Goal: Transaction & Acquisition: Purchase product/service

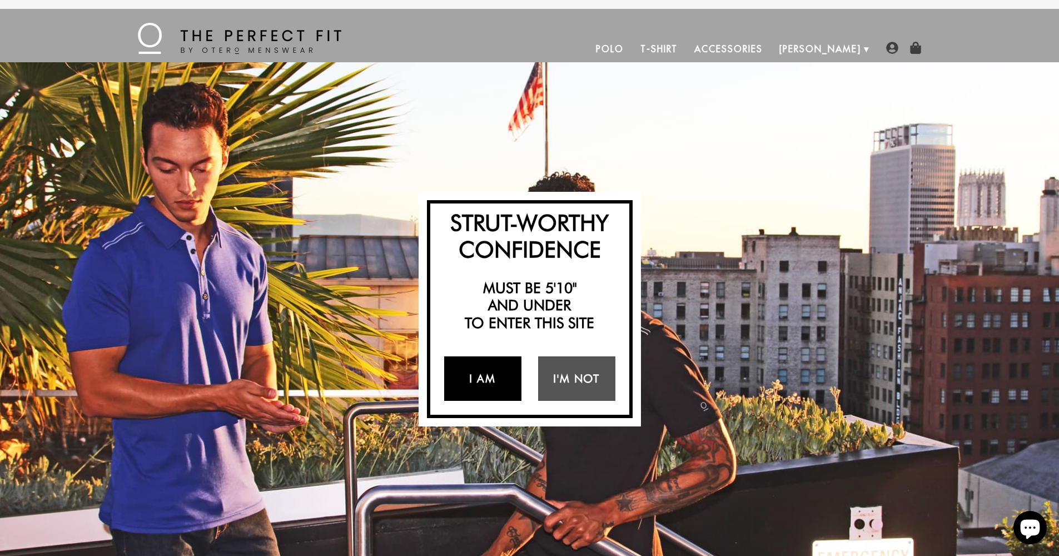
click at [479, 380] on link "I Am" at bounding box center [482, 378] width 77 height 44
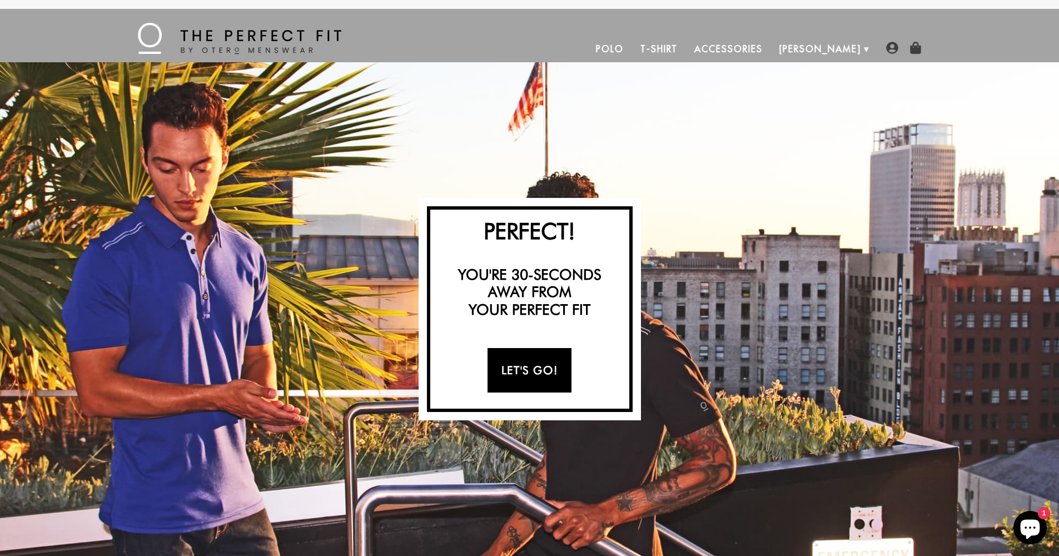
click at [506, 371] on link "Let's Go!" at bounding box center [530, 370] width 84 height 44
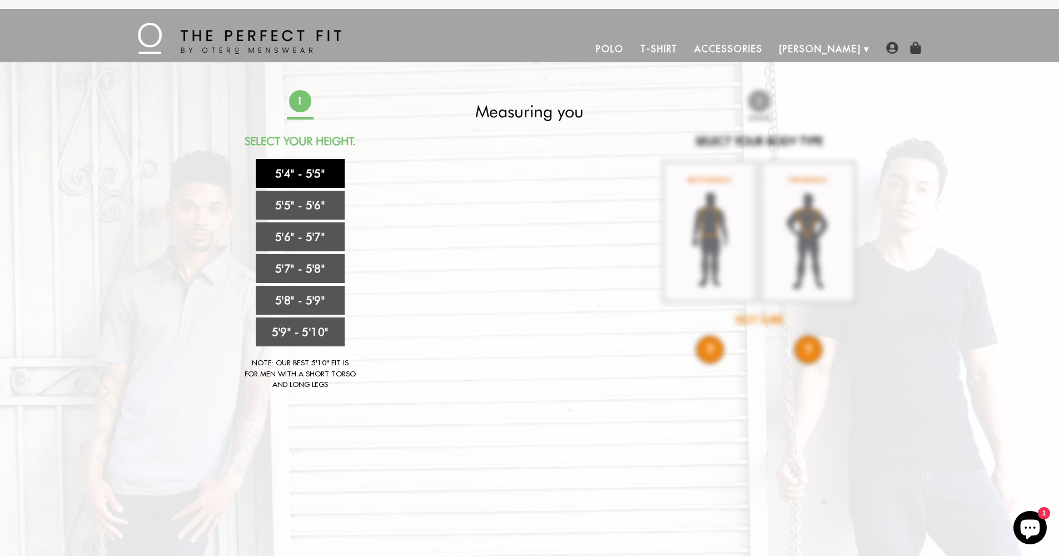
click at [309, 170] on link "5'4" - 5'5"" at bounding box center [300, 173] width 89 height 29
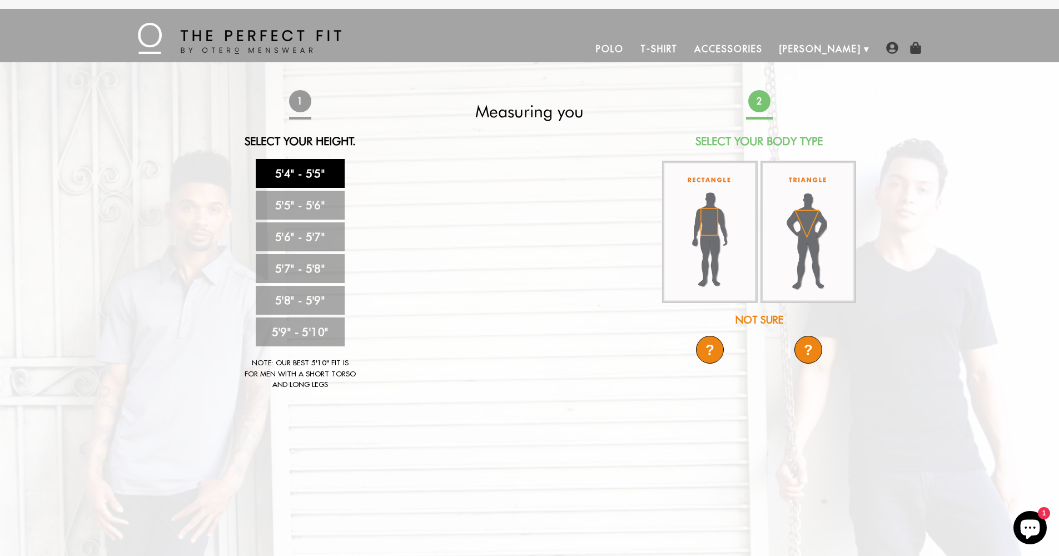
click at [757, 316] on div "Not Sure" at bounding box center [759, 320] width 197 height 15
click at [714, 342] on div "?" at bounding box center [710, 350] width 28 height 28
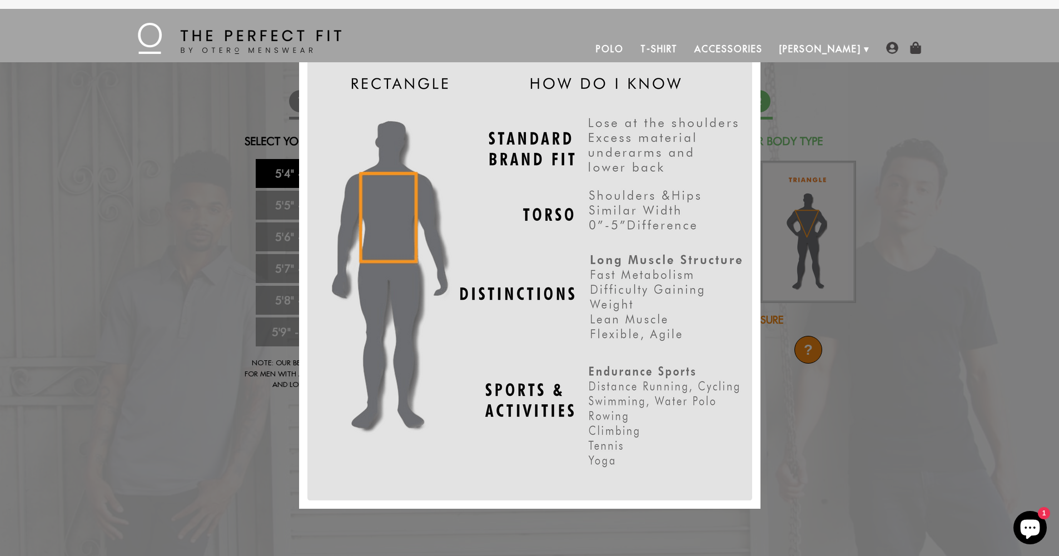
click at [814, 344] on div "X" at bounding box center [529, 278] width 1059 height 556
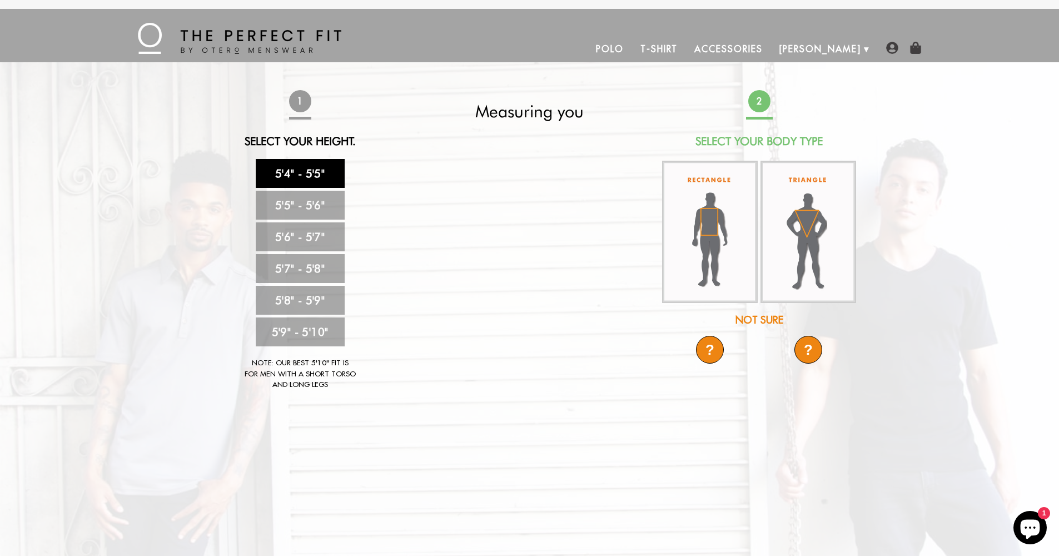
click at [814, 344] on div "?" at bounding box center [809, 350] width 28 height 28
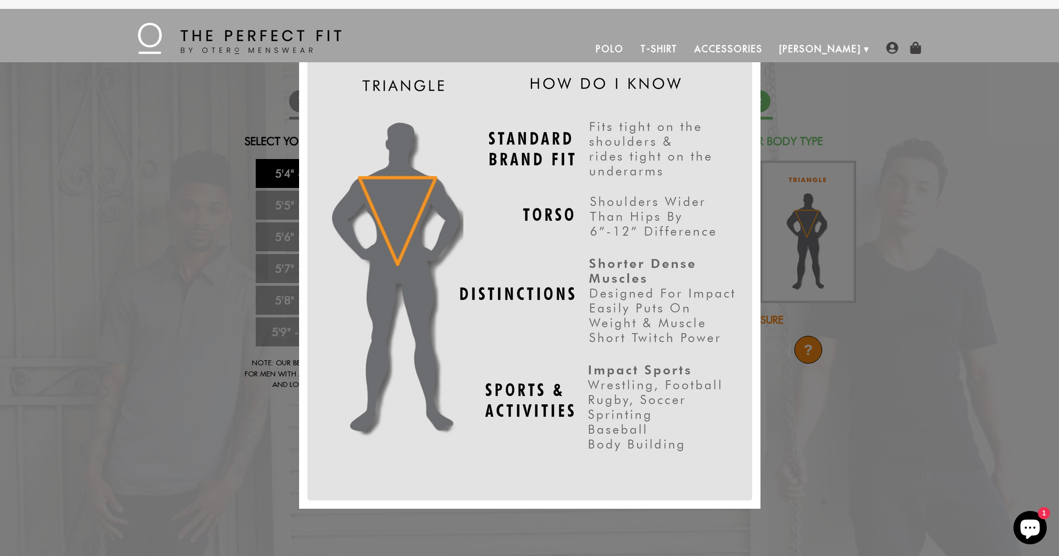
click at [785, 391] on div "X" at bounding box center [529, 278] width 1059 height 556
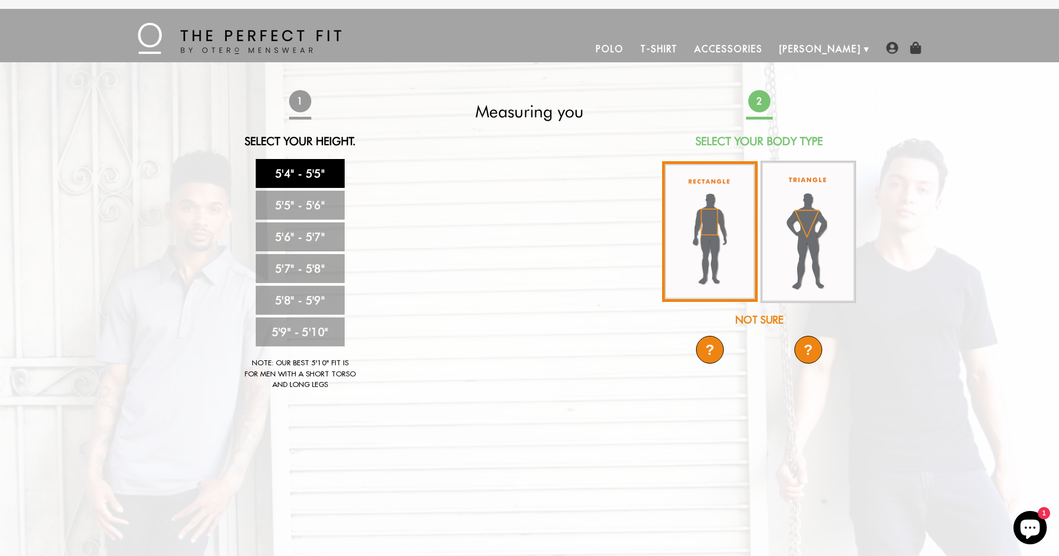
click at [712, 235] on img at bounding box center [710, 231] width 96 height 141
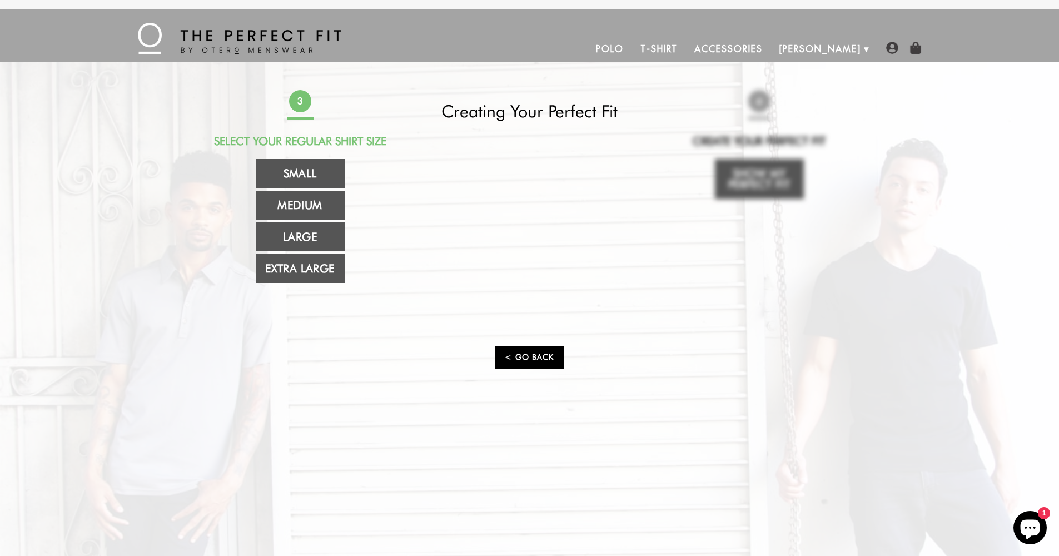
click at [537, 355] on link "< Go Back" at bounding box center [529, 357] width 69 height 23
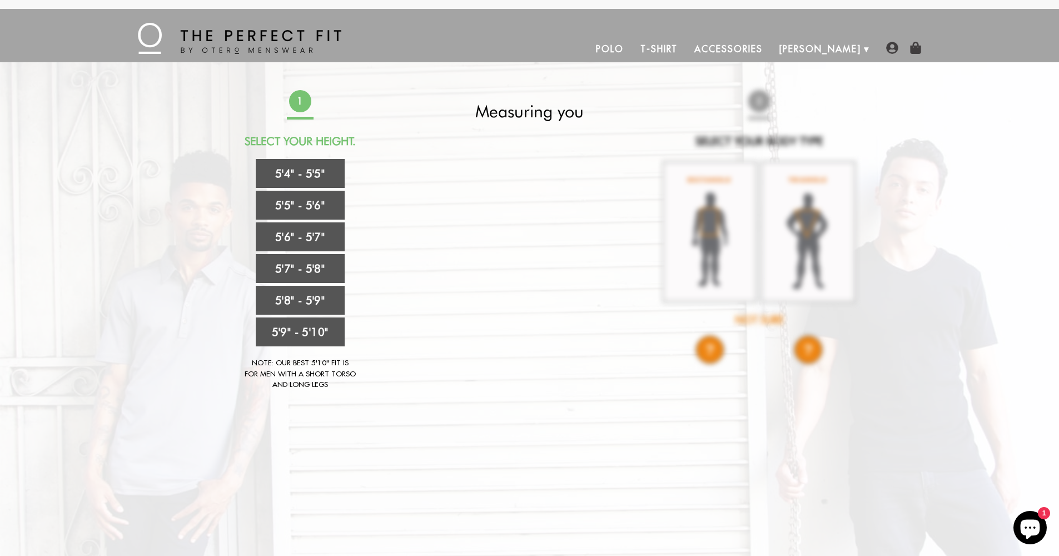
click at [709, 344] on div "1 Select Your Height. 5'4" - 5'5" 5'5" - 5'6" 5'6" - 5'7" 5'7" - 5'8" 5'8" - 5'…" at bounding box center [530, 245] width 656 height 311
click at [704, 353] on div "1 Select Your Height. 5'4" - 5'5" 5'5" - 5'6" 5'6" - 5'7" 5'7" - 5'8" 5'8" - 5'…" at bounding box center [530, 245] width 656 height 311
click at [318, 177] on link "5'4" - 5'5"" at bounding box center [300, 173] width 89 height 29
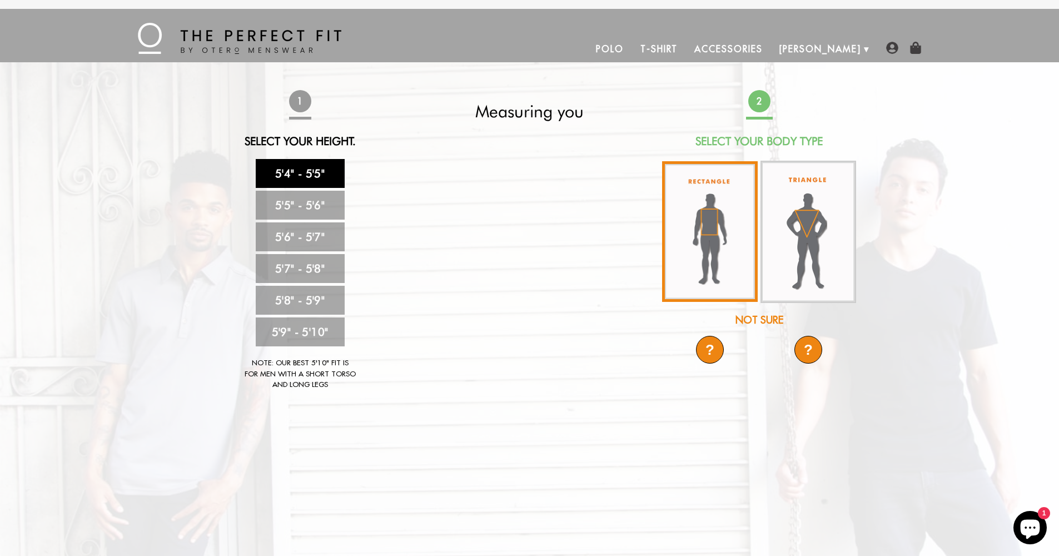
click at [729, 225] on img at bounding box center [710, 231] width 96 height 141
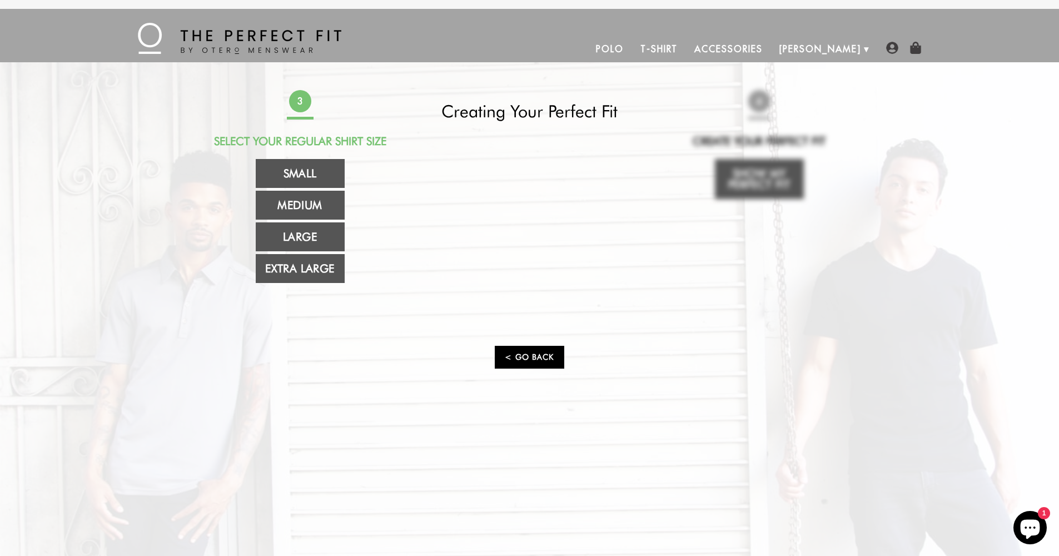
click at [544, 355] on link "< Go Back" at bounding box center [529, 357] width 69 height 23
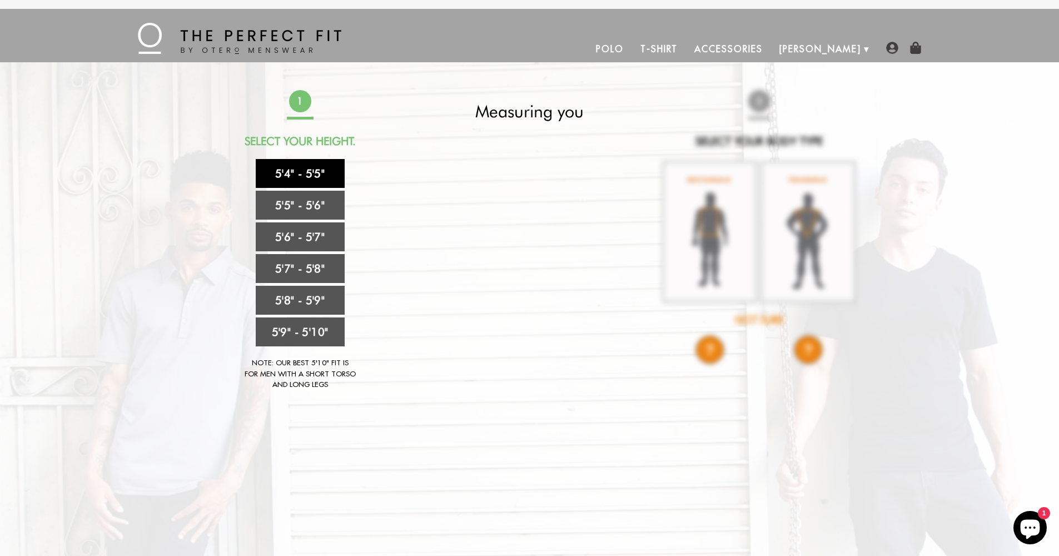
click at [298, 175] on link "5'4" - 5'5"" at bounding box center [300, 173] width 89 height 29
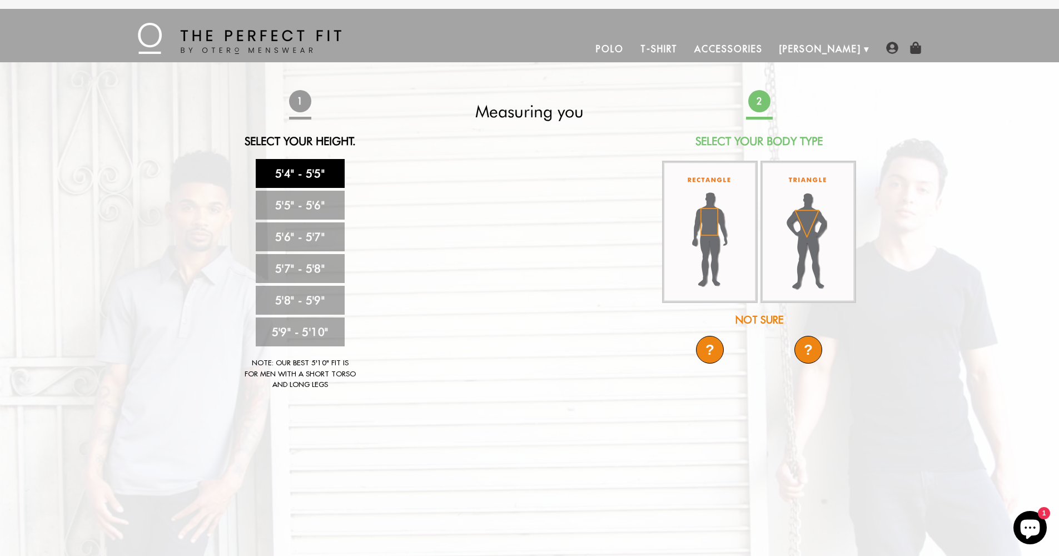
click at [710, 347] on div "?" at bounding box center [710, 350] width 28 height 28
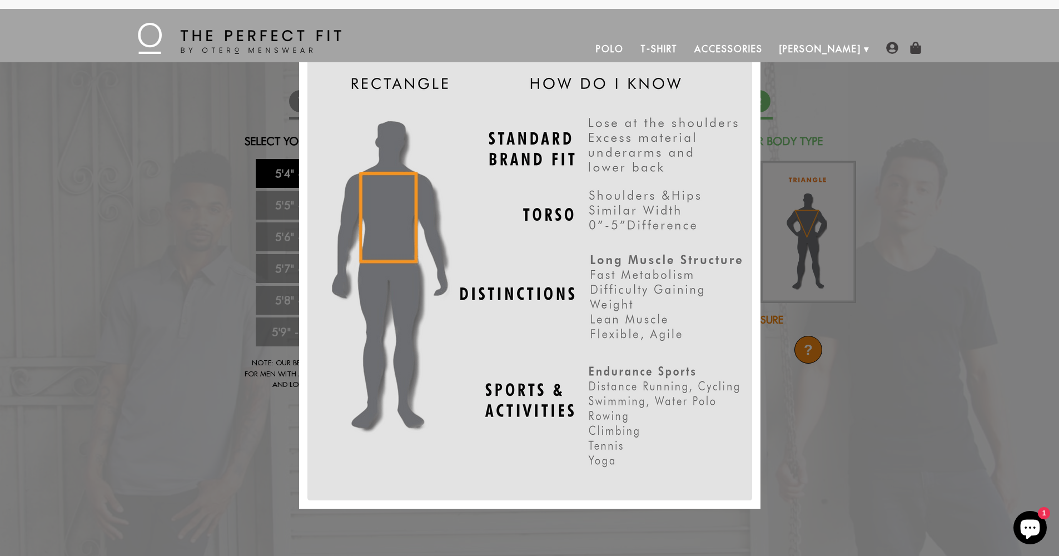
click at [815, 251] on div "X" at bounding box center [529, 278] width 1059 height 556
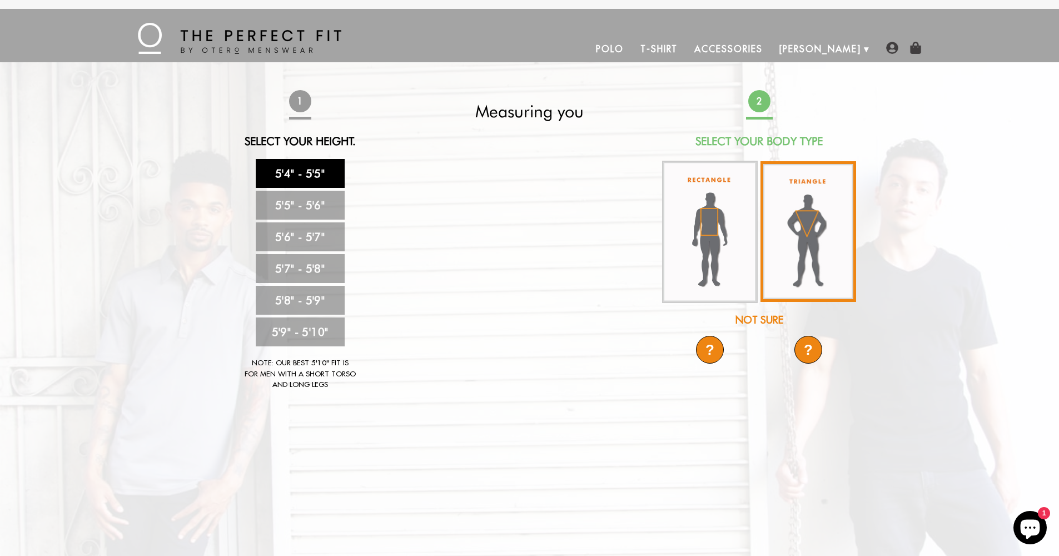
click at [805, 241] on img at bounding box center [809, 231] width 96 height 141
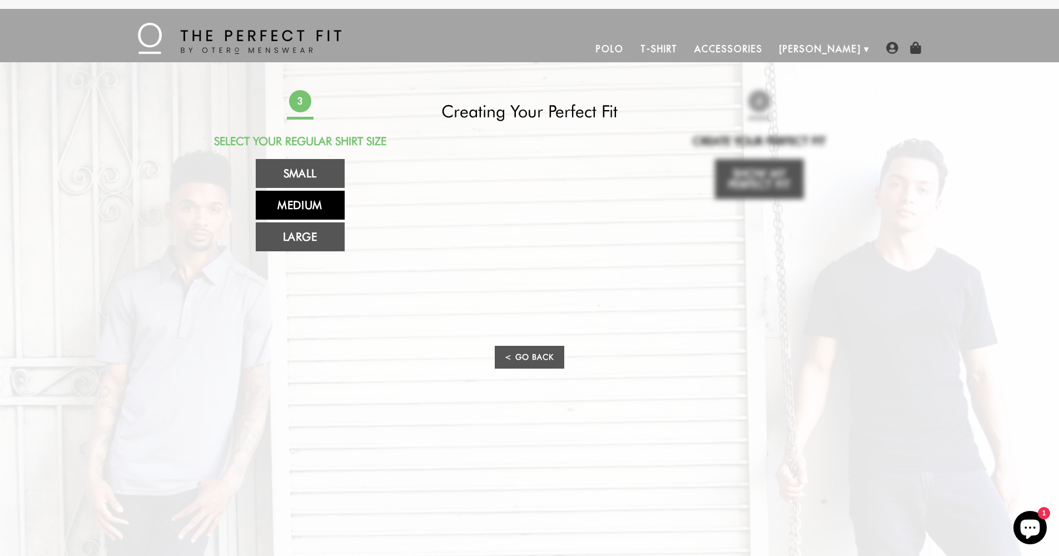
click at [306, 208] on link "Medium" at bounding box center [300, 205] width 89 height 29
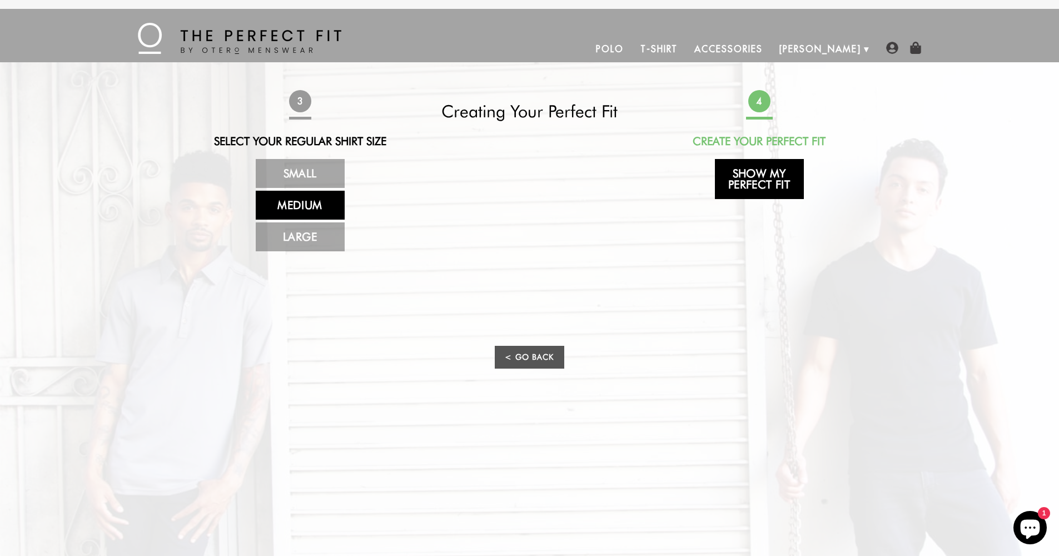
click at [763, 185] on link "Show My Perfect Fit" at bounding box center [759, 179] width 89 height 40
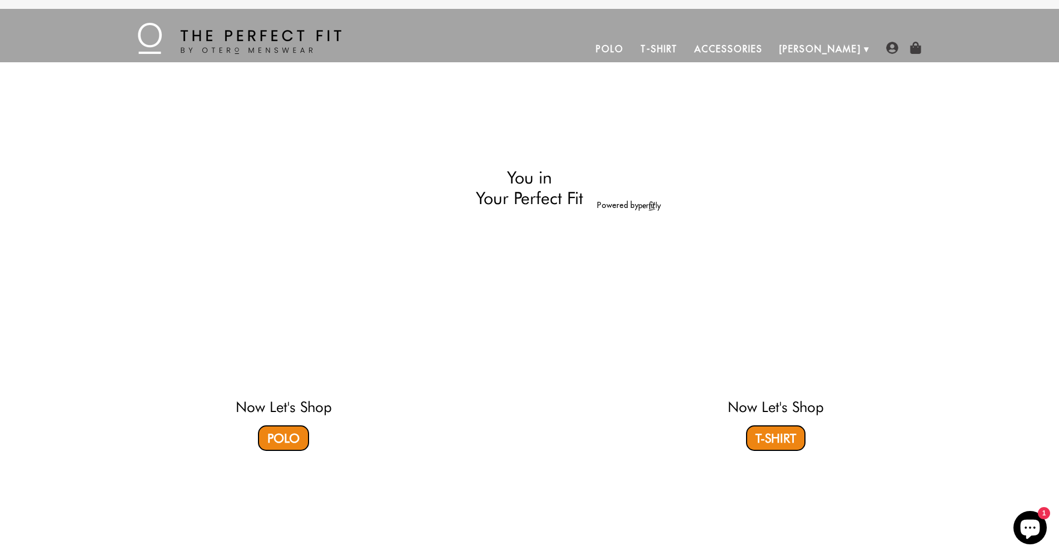
select select "triangle"
select select "M"
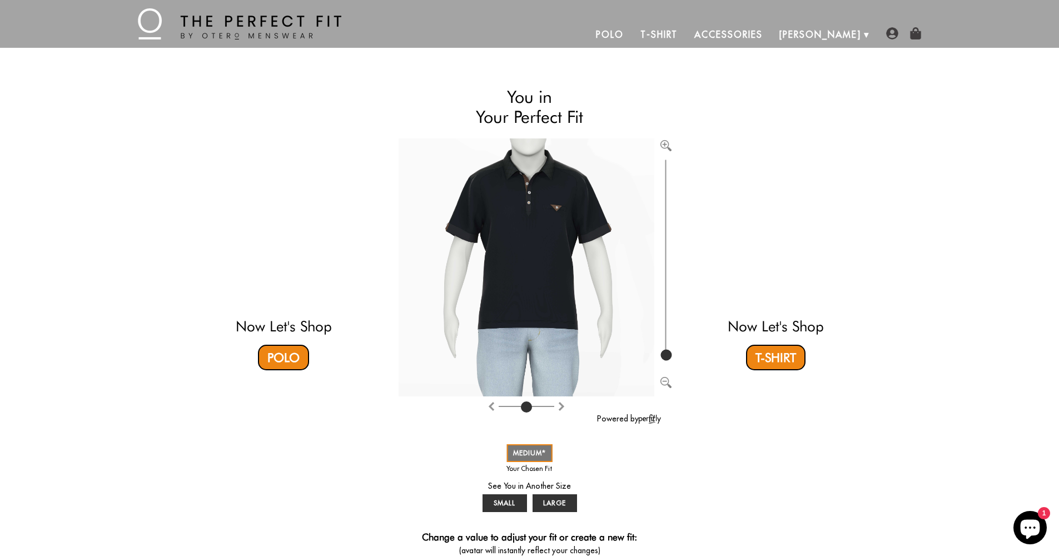
scroll to position [22, 0]
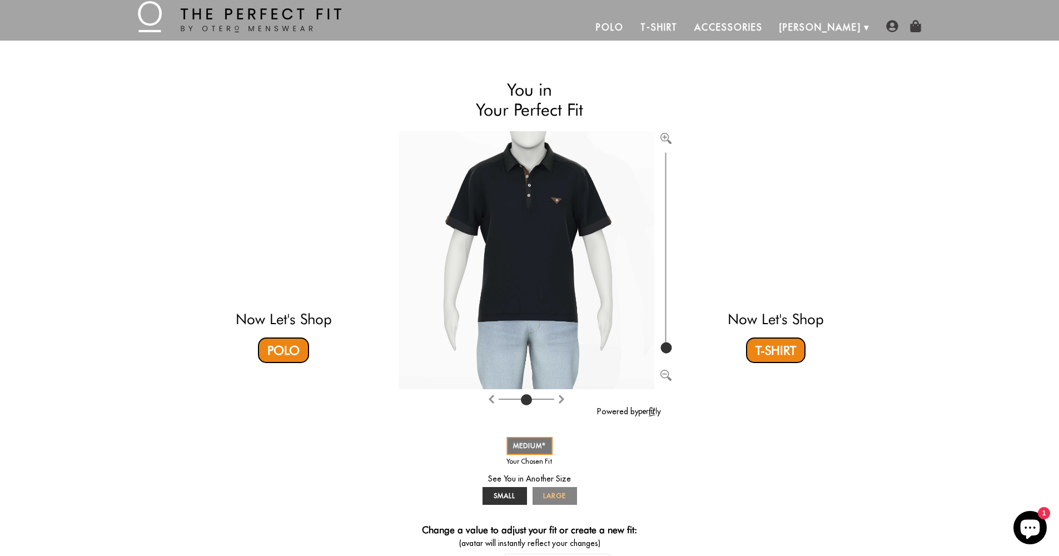
click at [551, 495] on span "LARGE" at bounding box center [554, 496] width 23 height 8
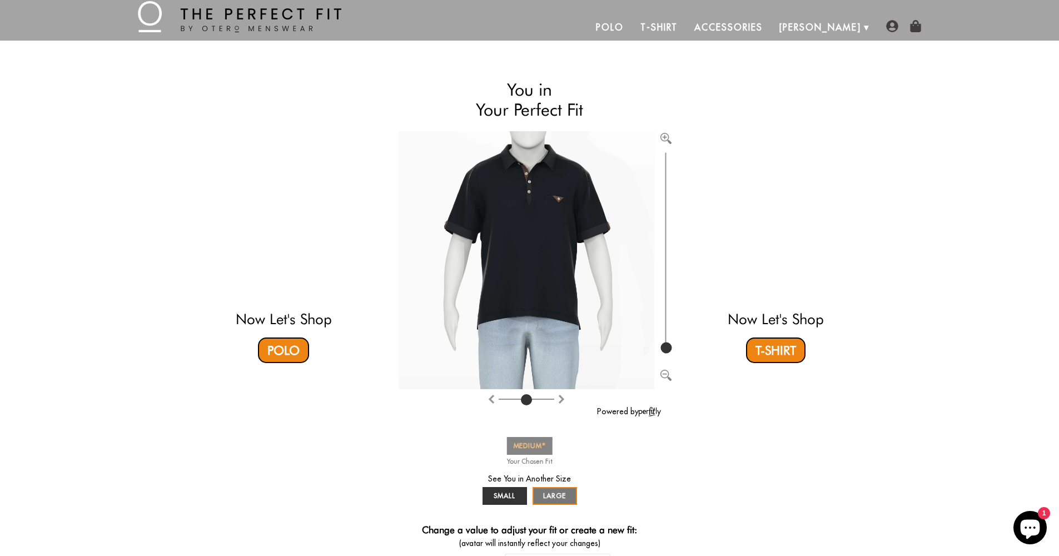
click at [524, 445] on span "MEDIUM" at bounding box center [529, 446] width 33 height 8
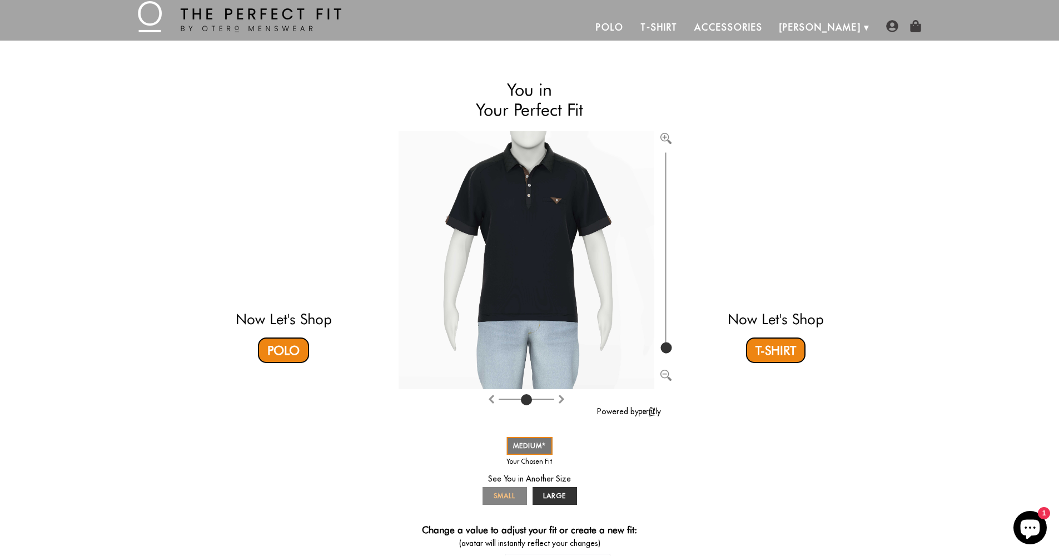
click at [508, 497] on span "SMALL" at bounding box center [505, 496] width 22 height 8
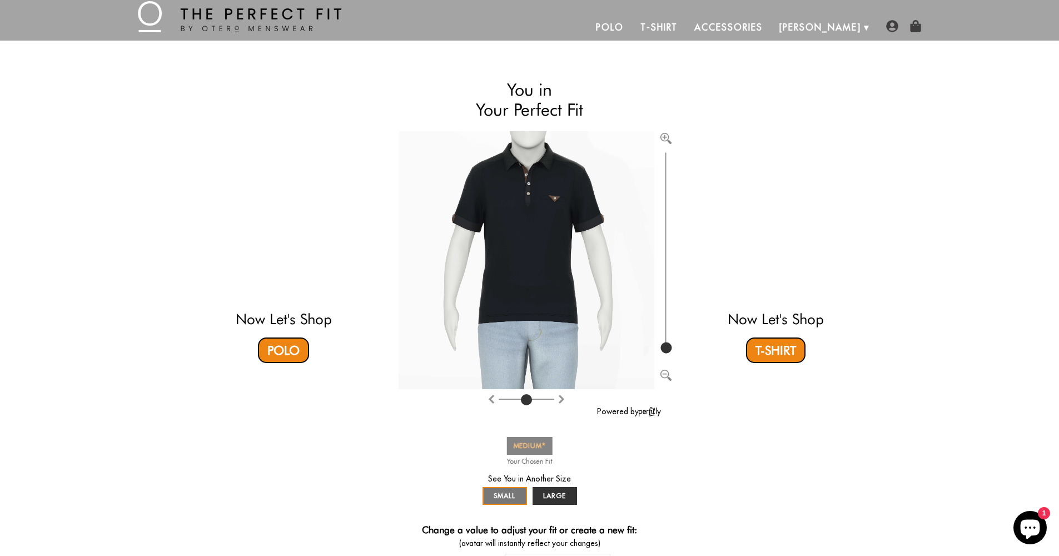
click at [529, 445] on span "MEDIUM" at bounding box center [529, 446] width 33 height 8
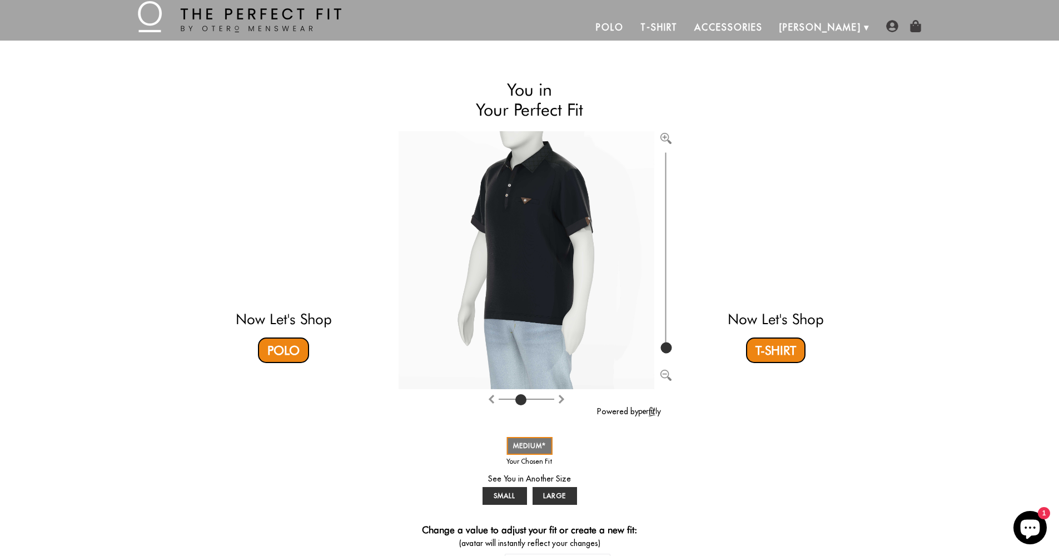
type input "4"
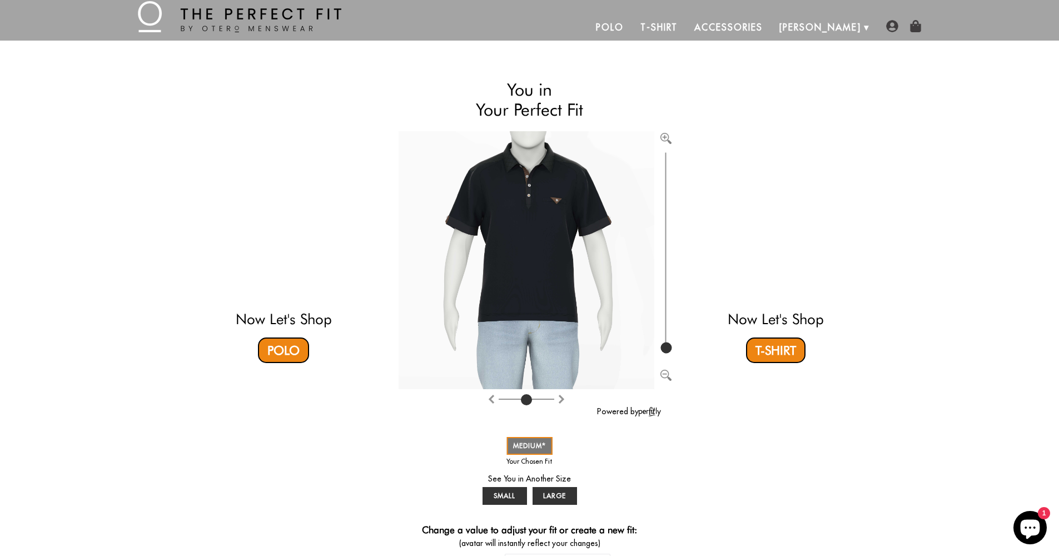
click at [527, 405] on div at bounding box center [527, 400] width 56 height 14
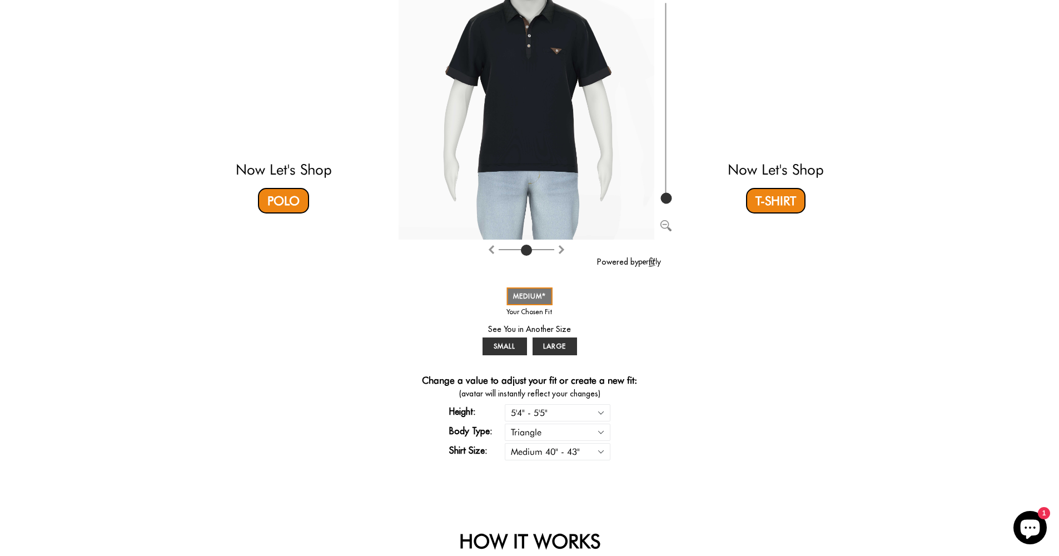
scroll to position [192, 0]
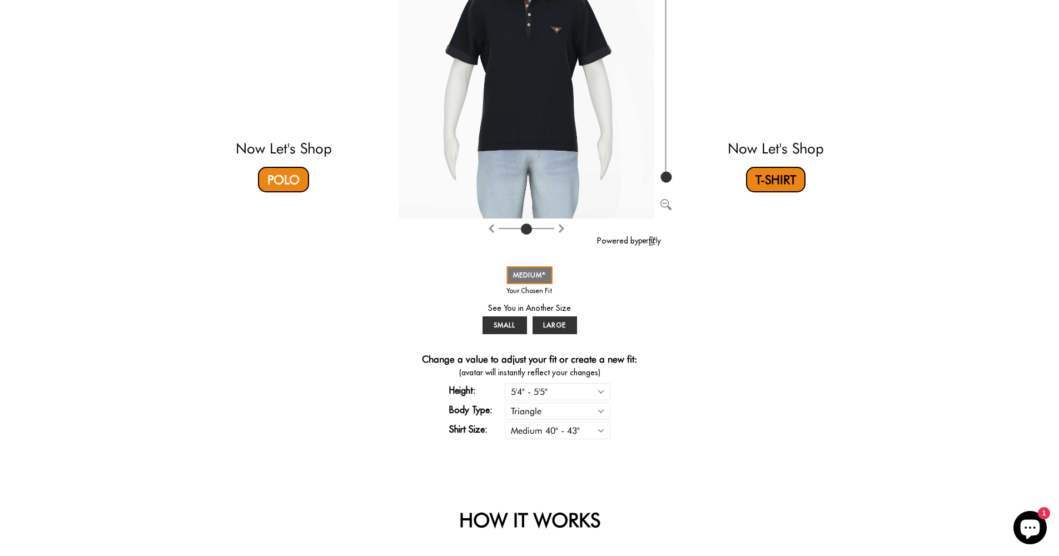
click at [771, 182] on link "T-Shirt" at bounding box center [776, 180] width 60 height 26
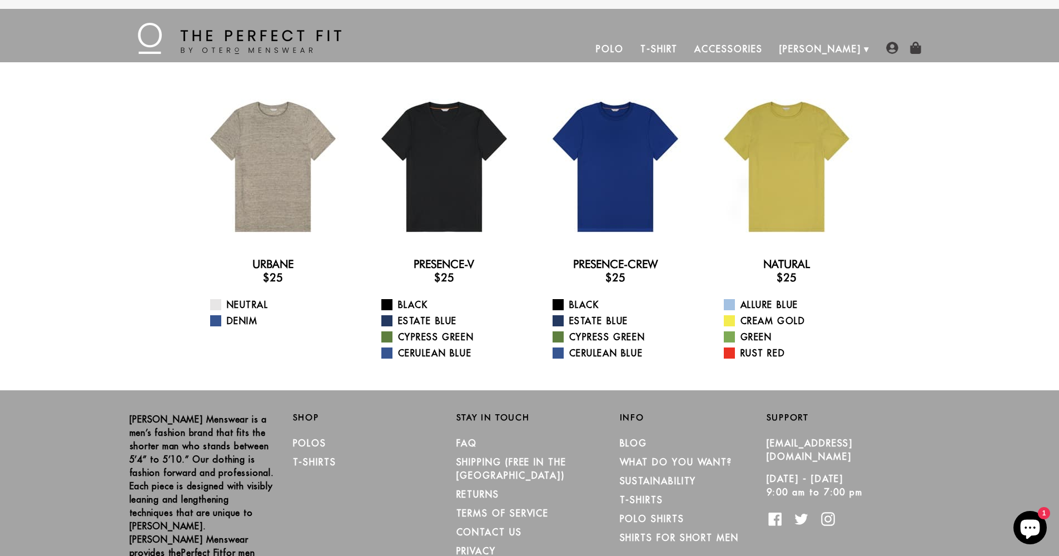
click at [632, 46] on link "Polo" at bounding box center [610, 49] width 44 height 27
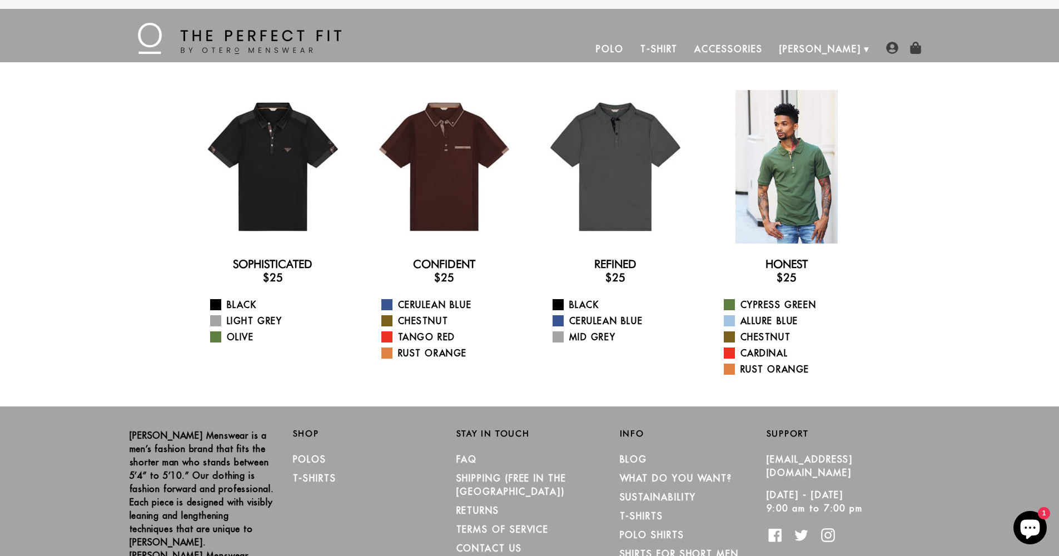
click at [786, 201] on div at bounding box center [786, 166] width 153 height 153
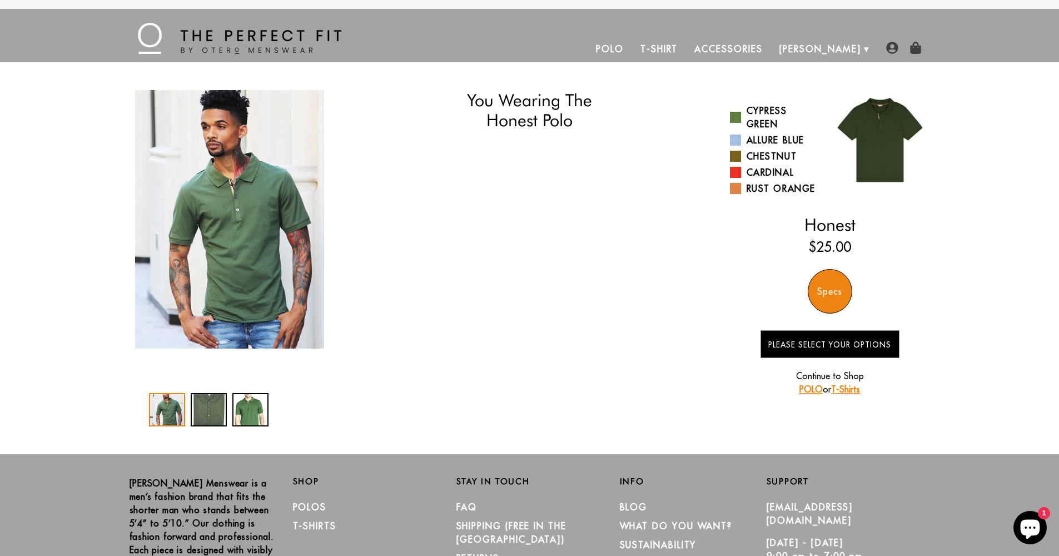
select select "triangle"
select select "M"
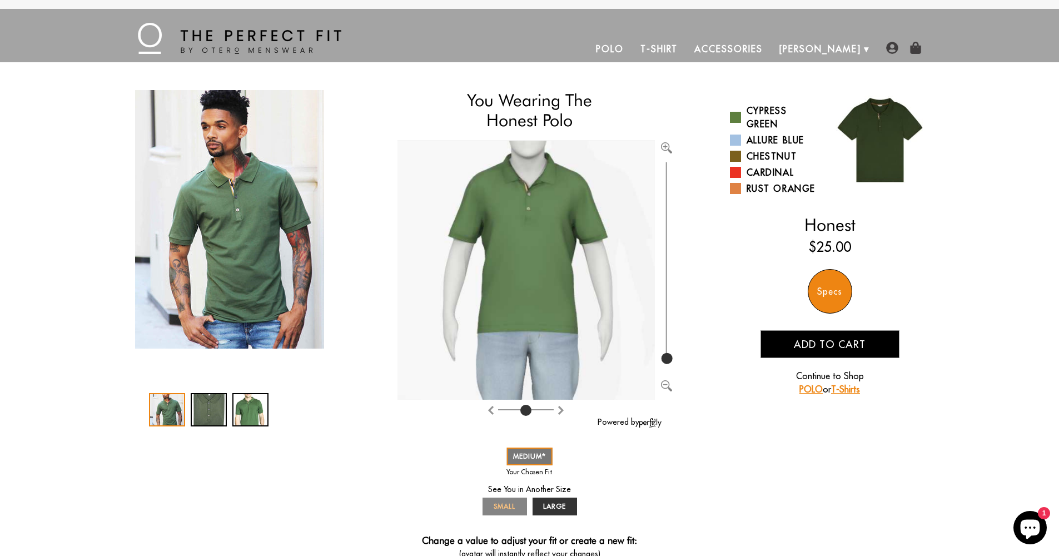
click at [504, 499] on link "SMALL" at bounding box center [505, 507] width 44 height 18
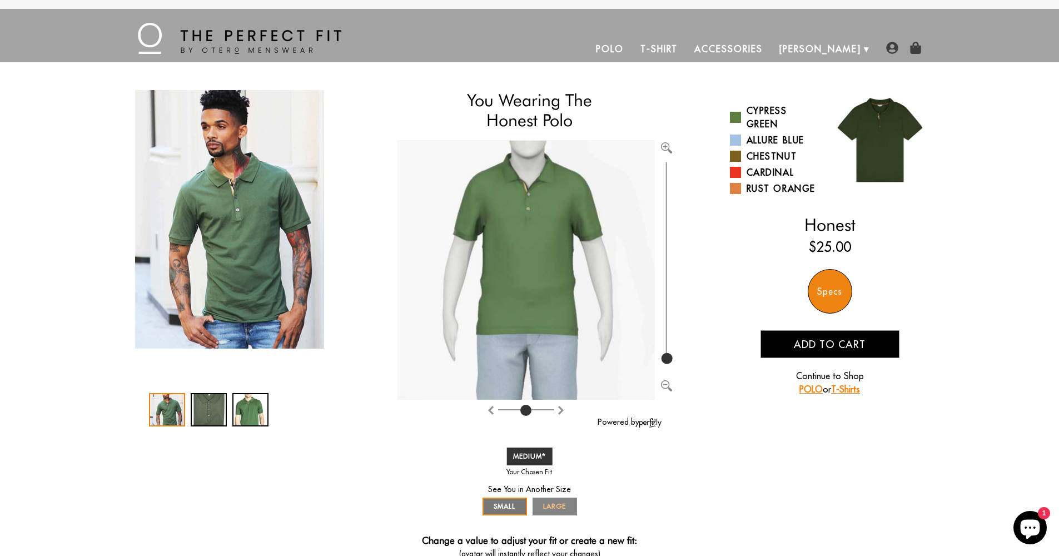
click at [549, 499] on link "LARGE" at bounding box center [555, 507] width 44 height 18
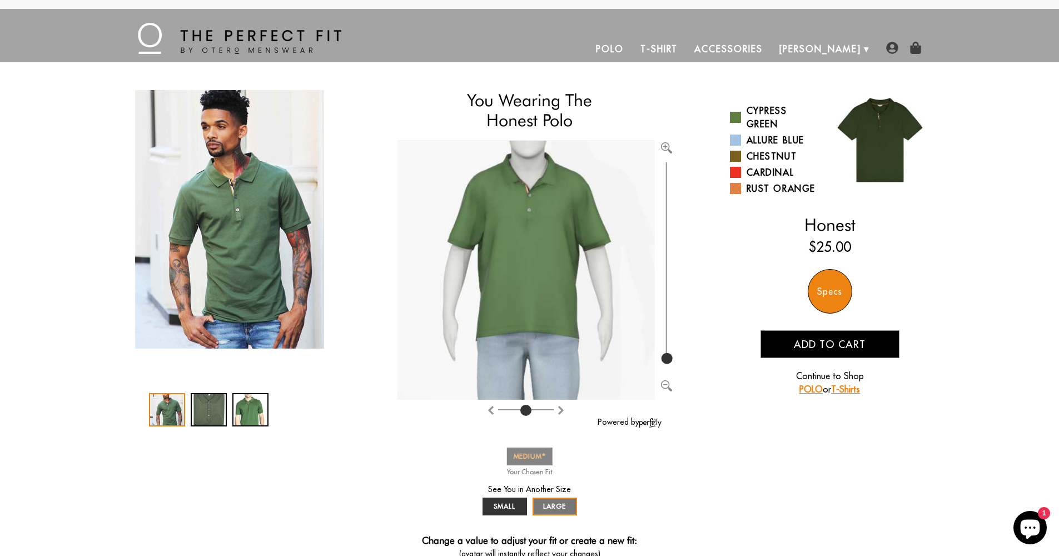
click at [526, 455] on span "MEDIUM" at bounding box center [529, 456] width 33 height 8
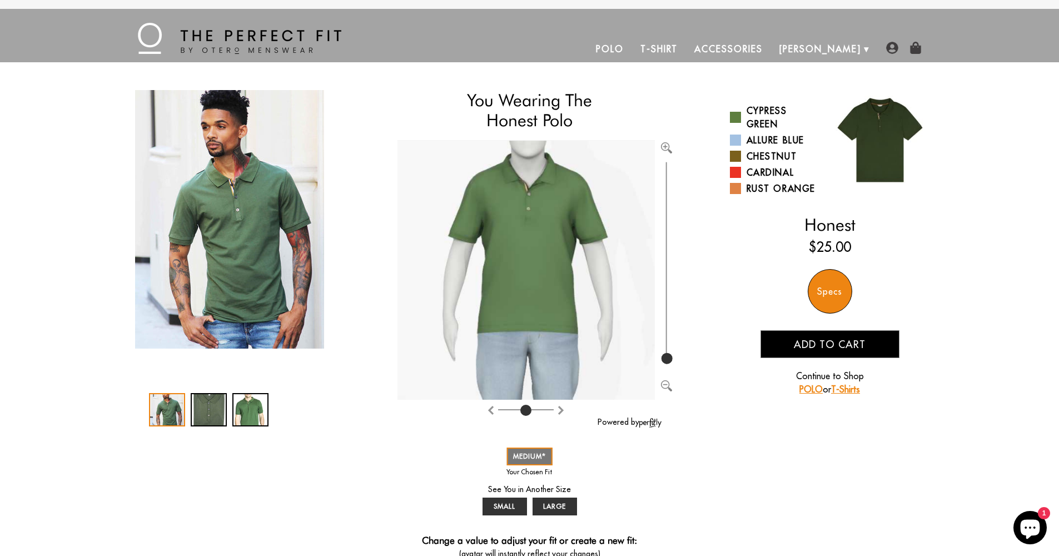
click at [821, 295] on div "Specs" at bounding box center [830, 291] width 44 height 44
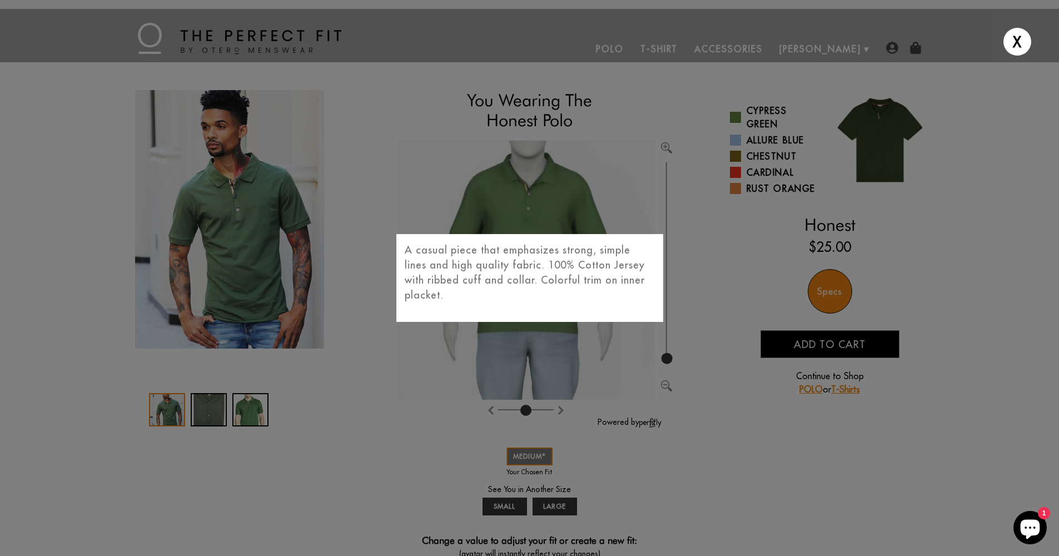
click at [710, 318] on div "X A casual piece that emphasizes strong, simple lines and high quality fabric. …" at bounding box center [529, 278] width 1059 height 556
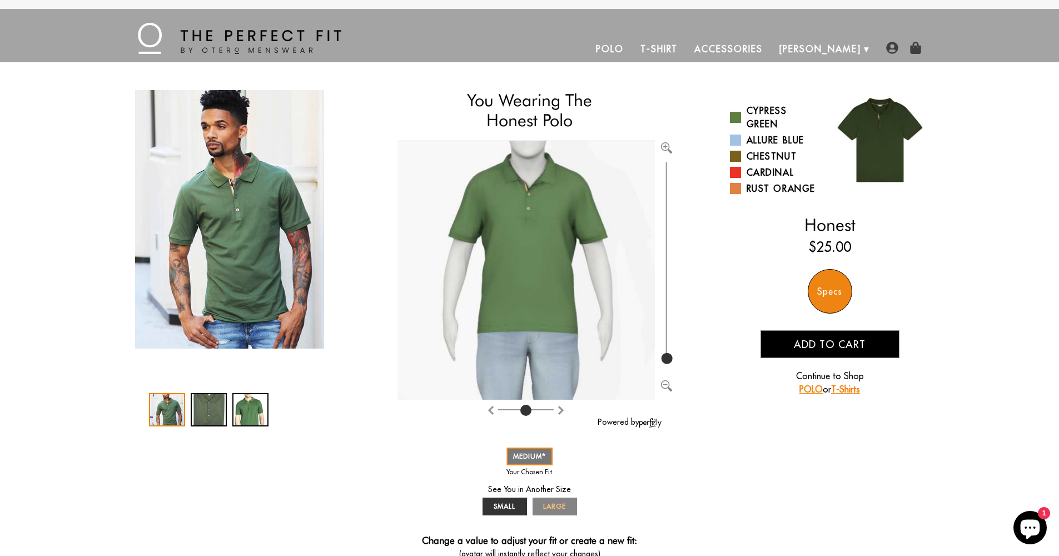
click at [546, 507] on span "LARGE" at bounding box center [554, 506] width 23 height 8
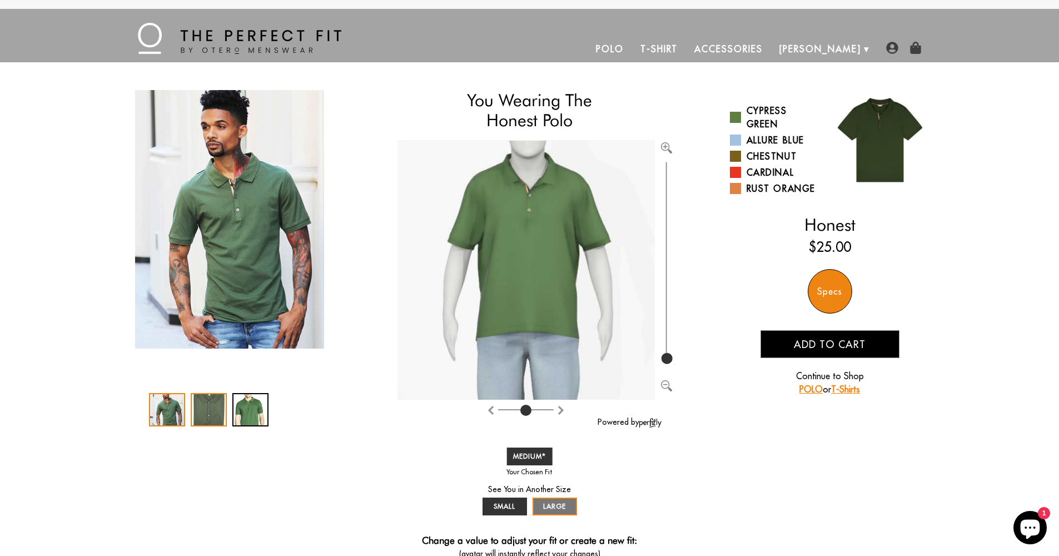
click at [207, 418] on div "2 / 3" at bounding box center [209, 409] width 36 height 33
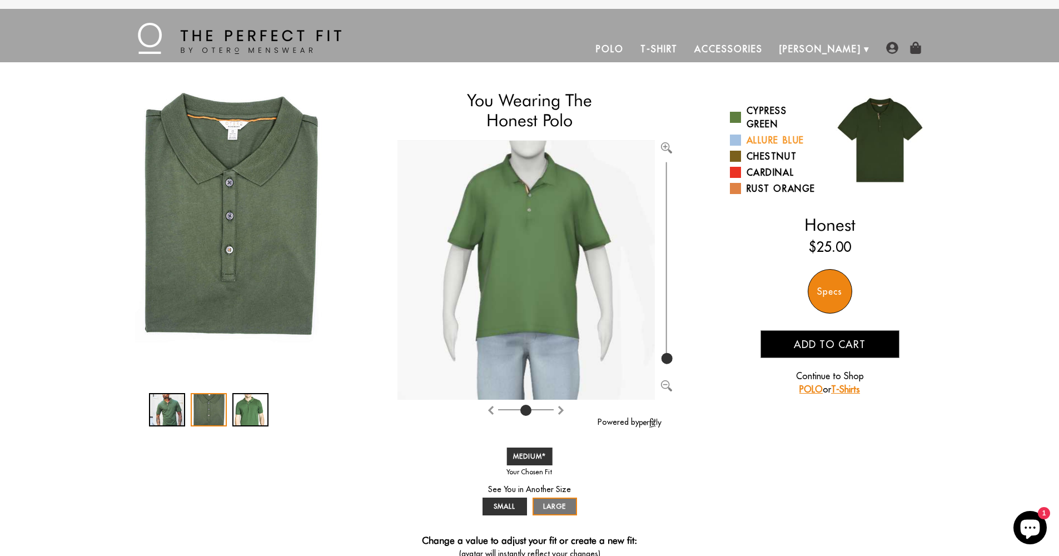
click at [736, 140] on span at bounding box center [735, 140] width 11 height 11
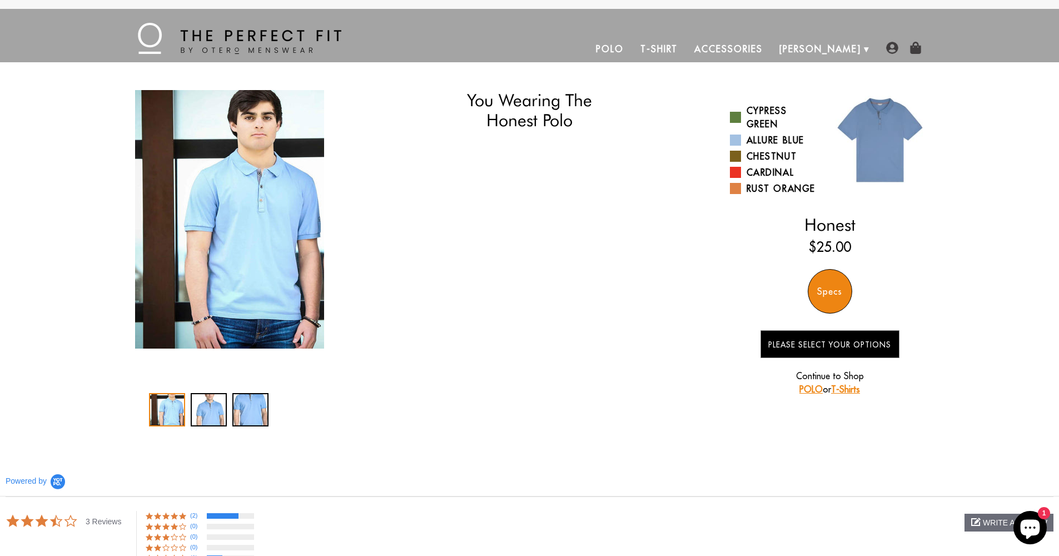
select select "triangle"
select select "M"
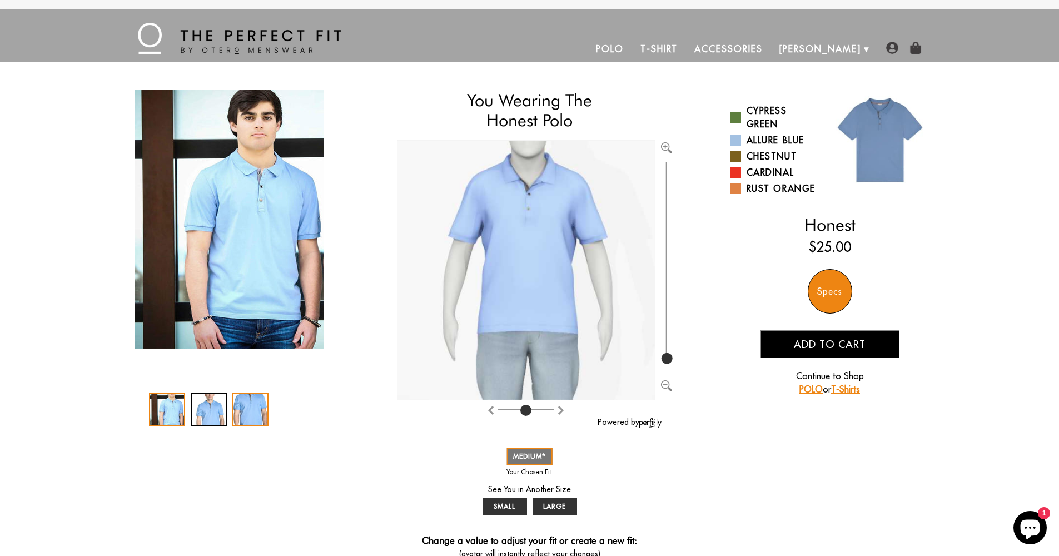
click at [248, 415] on div "3 / 3" at bounding box center [250, 409] width 36 height 33
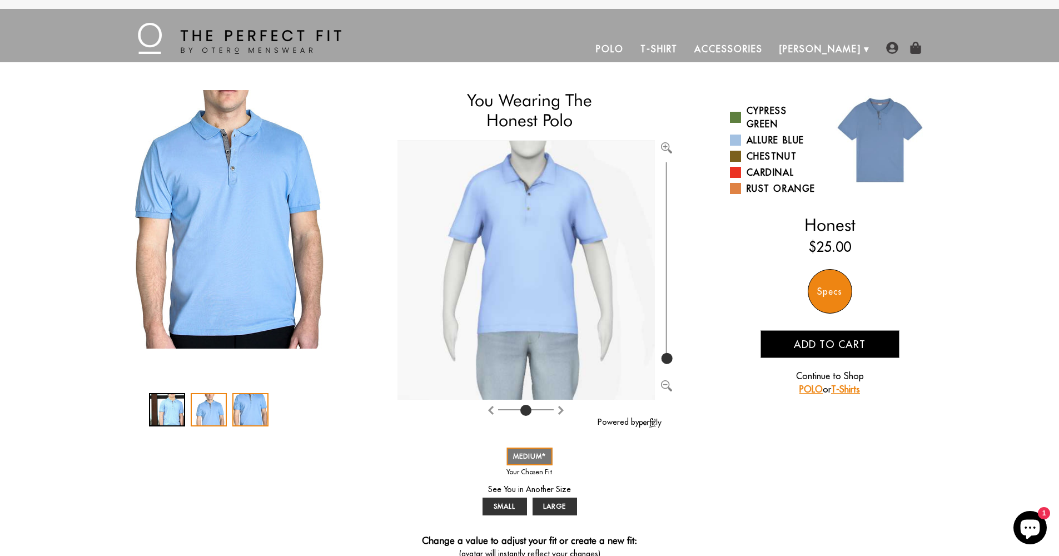
click at [202, 418] on div "2 / 3" at bounding box center [209, 409] width 36 height 33
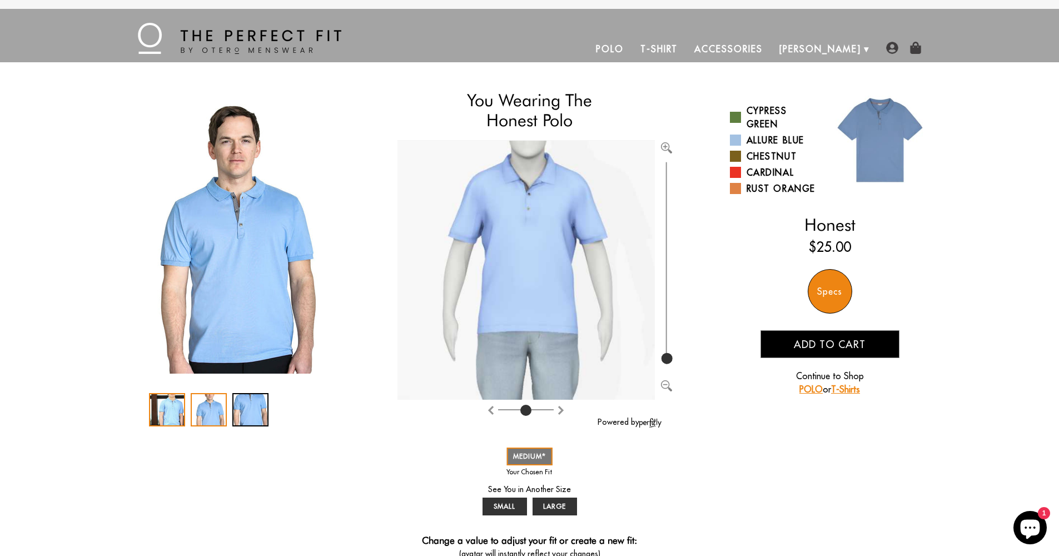
click at [173, 418] on div "1 / 3" at bounding box center [167, 409] width 36 height 33
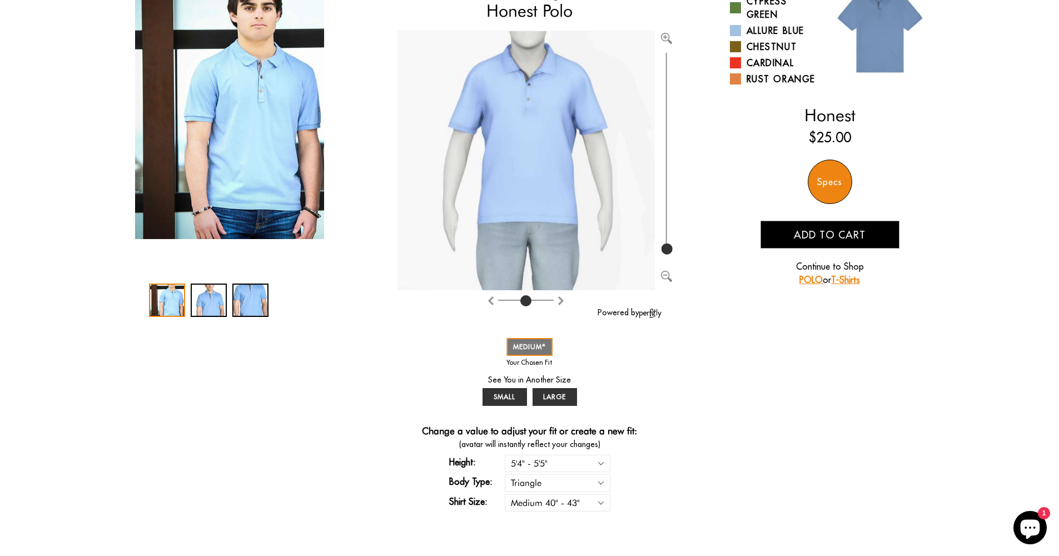
scroll to position [117, 0]
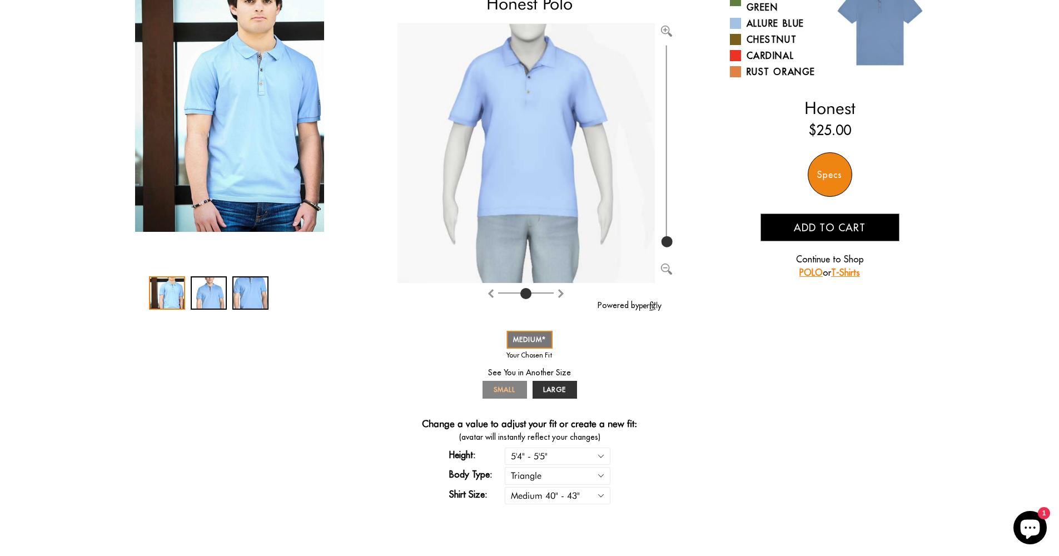
click at [515, 388] on span "SMALL" at bounding box center [505, 389] width 22 height 8
click at [529, 340] on span "MEDIUM" at bounding box center [529, 339] width 33 height 8
click at [509, 383] on link "SMALL" at bounding box center [505, 390] width 44 height 18
click at [524, 336] on span "MEDIUM" at bounding box center [529, 339] width 33 height 8
click at [543, 389] on span "LARGE" at bounding box center [554, 389] width 23 height 8
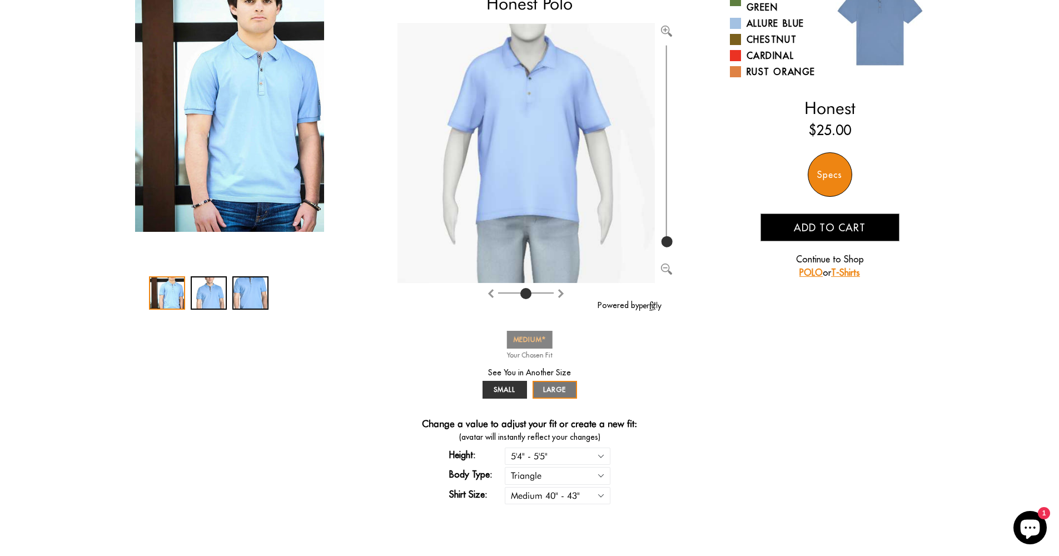
click at [522, 338] on span "MEDIUM" at bounding box center [529, 339] width 33 height 8
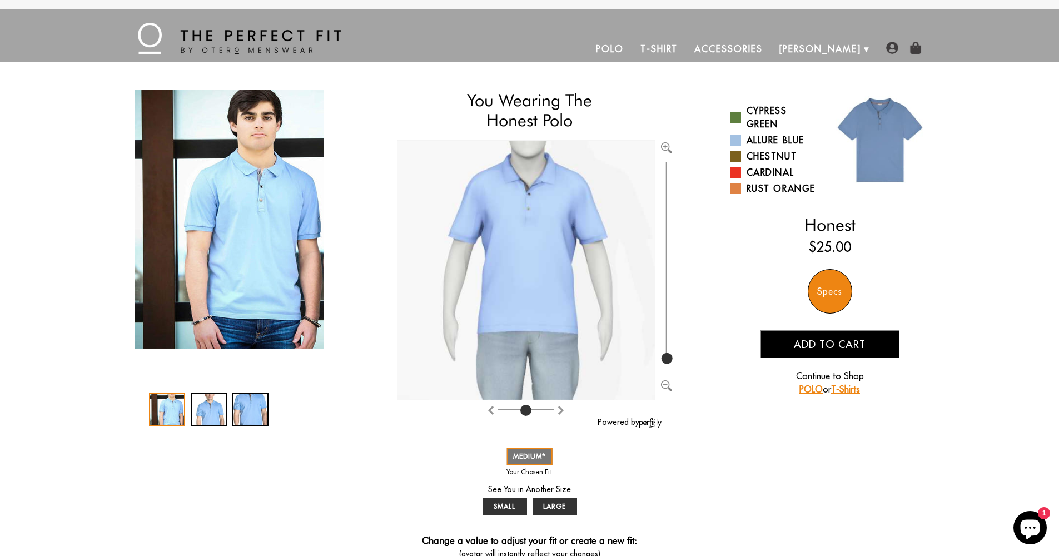
click at [804, 344] on span "Add to cart" at bounding box center [830, 344] width 72 height 13
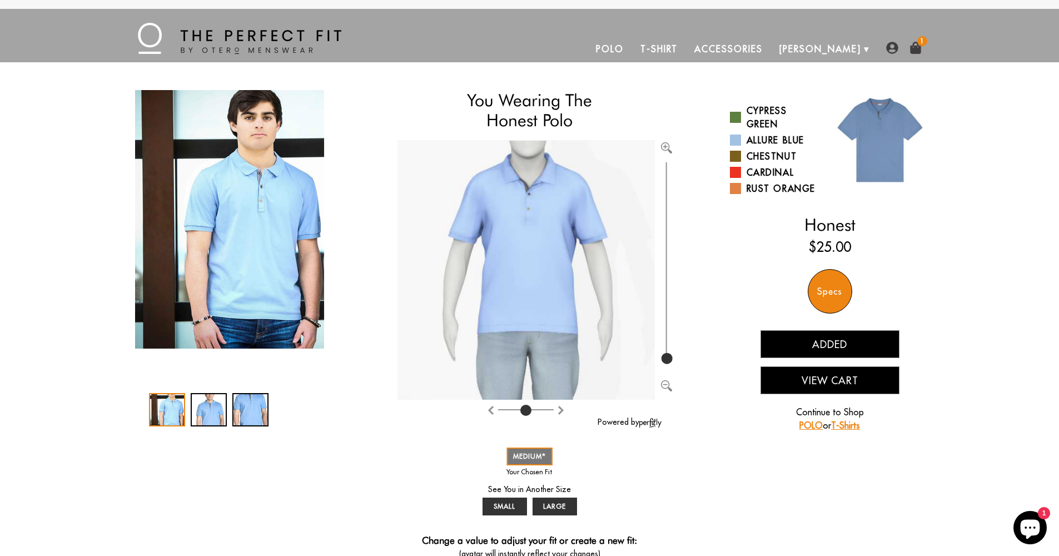
click at [760, 47] on link "Accessories" at bounding box center [728, 49] width 85 height 27
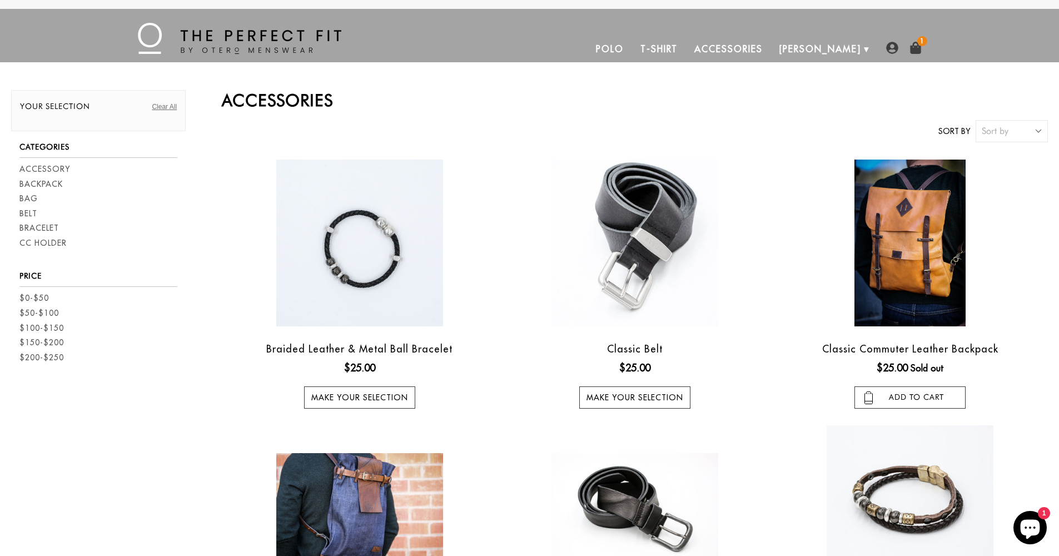
click at [686, 47] on link "T-Shirt" at bounding box center [659, 49] width 54 height 27
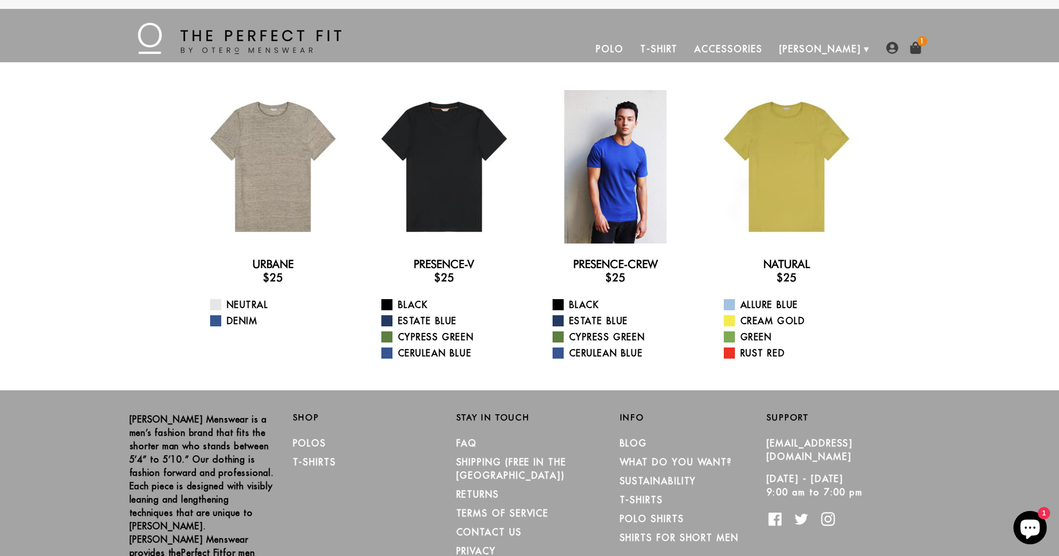
click at [620, 186] on div at bounding box center [615, 166] width 153 height 153
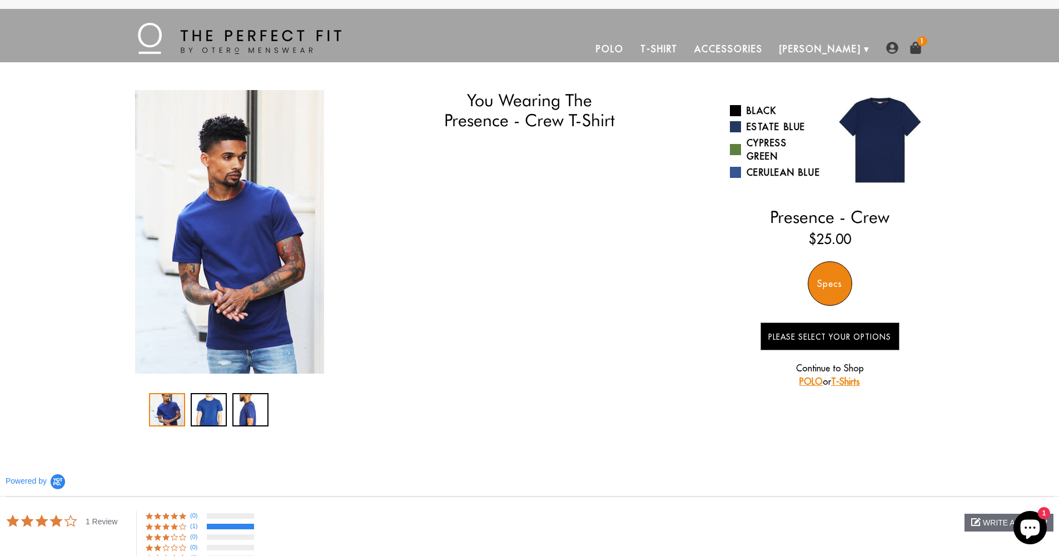
select select "triangle"
select select "M"
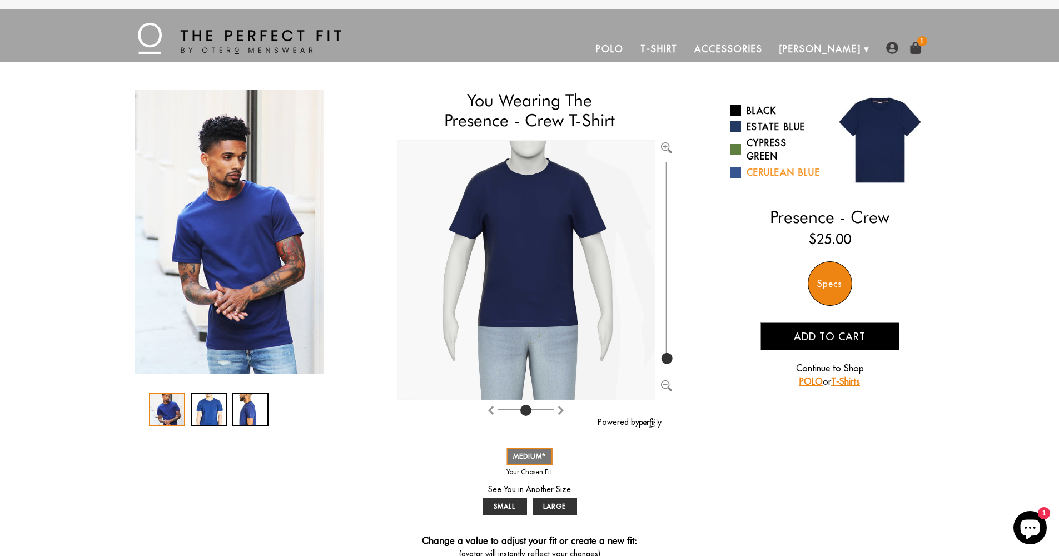
click at [734, 177] on span at bounding box center [735, 172] width 11 height 11
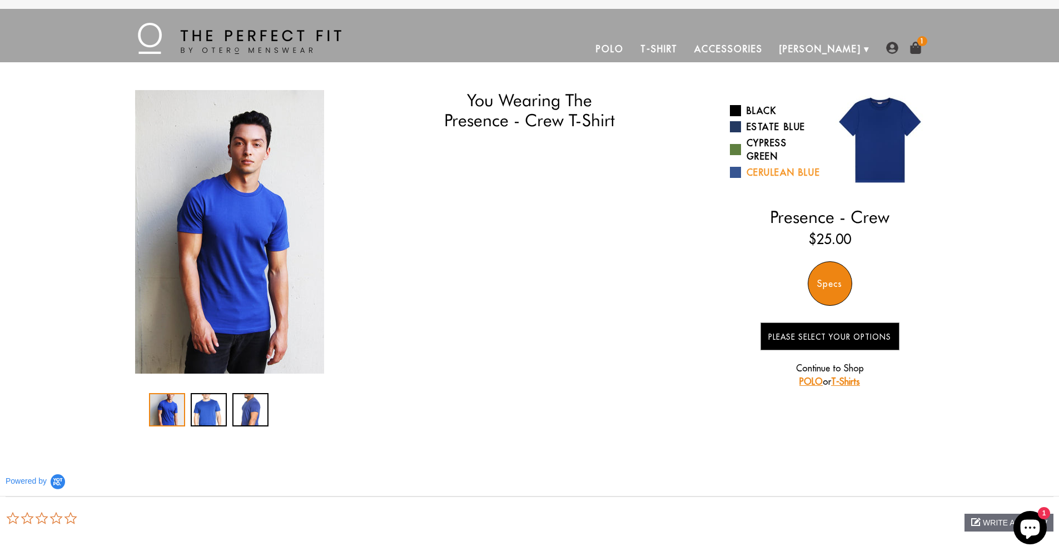
select select "triangle"
select select "M"
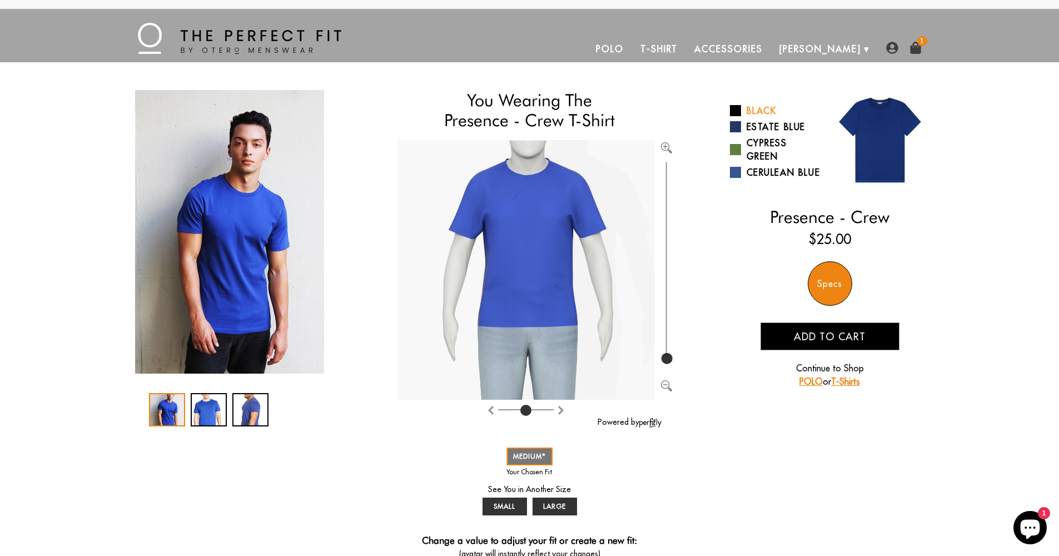
click at [732, 111] on span at bounding box center [735, 110] width 11 height 11
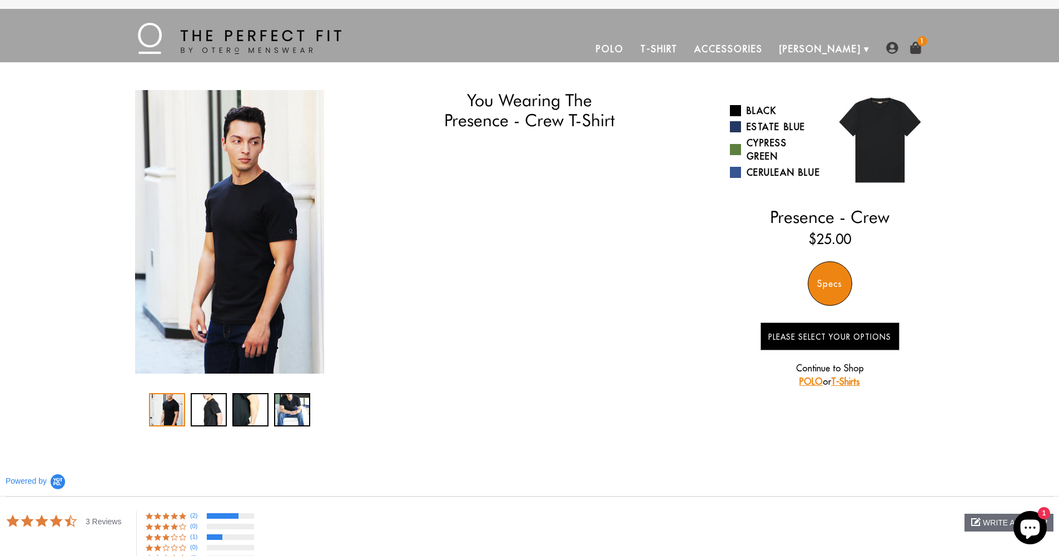
select select "triangle"
select select "M"
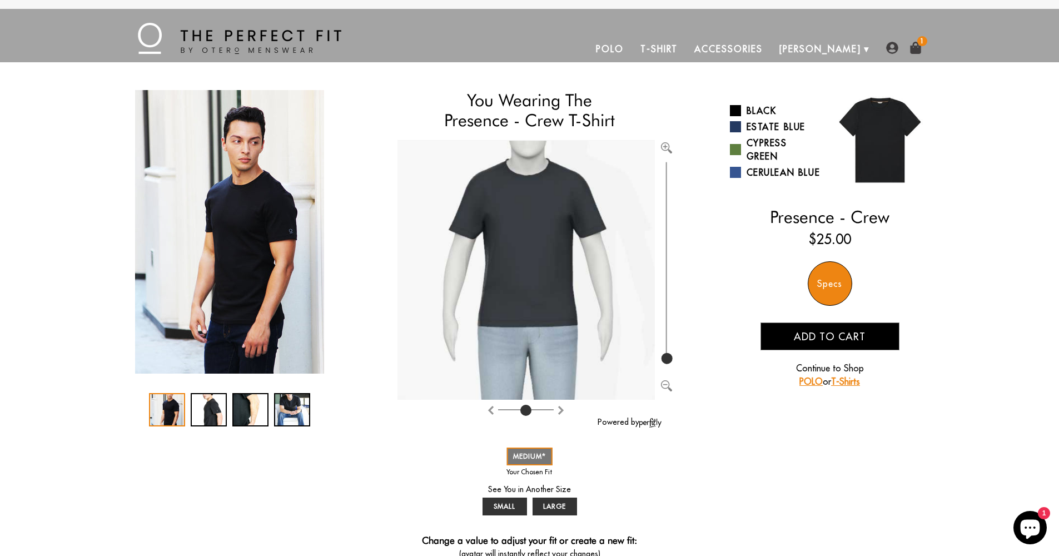
click at [817, 288] on div "Specs" at bounding box center [830, 283] width 44 height 44
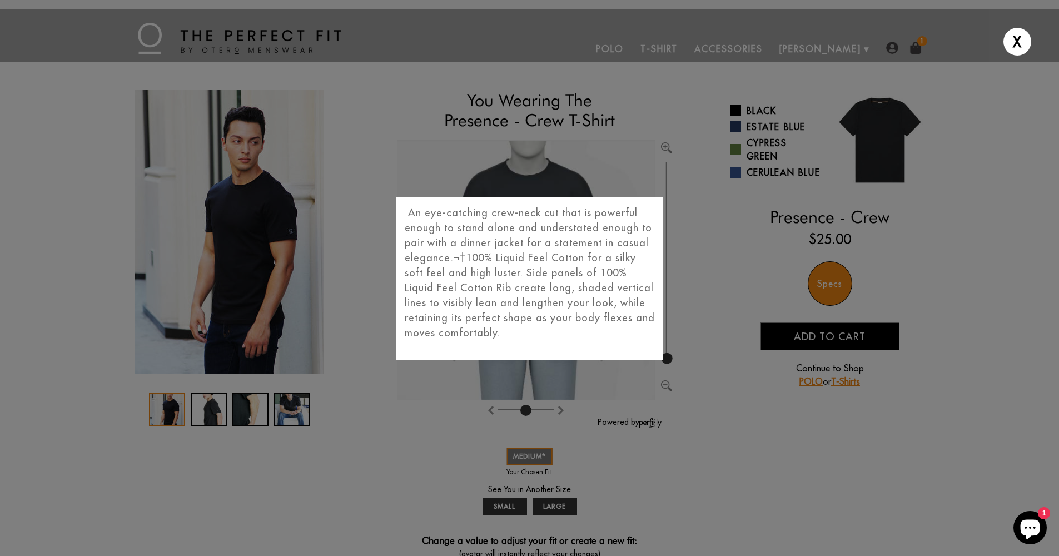
click at [681, 427] on div "X An eye-catching crew-neck cut that is powerful enough to stand alone and unde…" at bounding box center [529, 278] width 1059 height 556
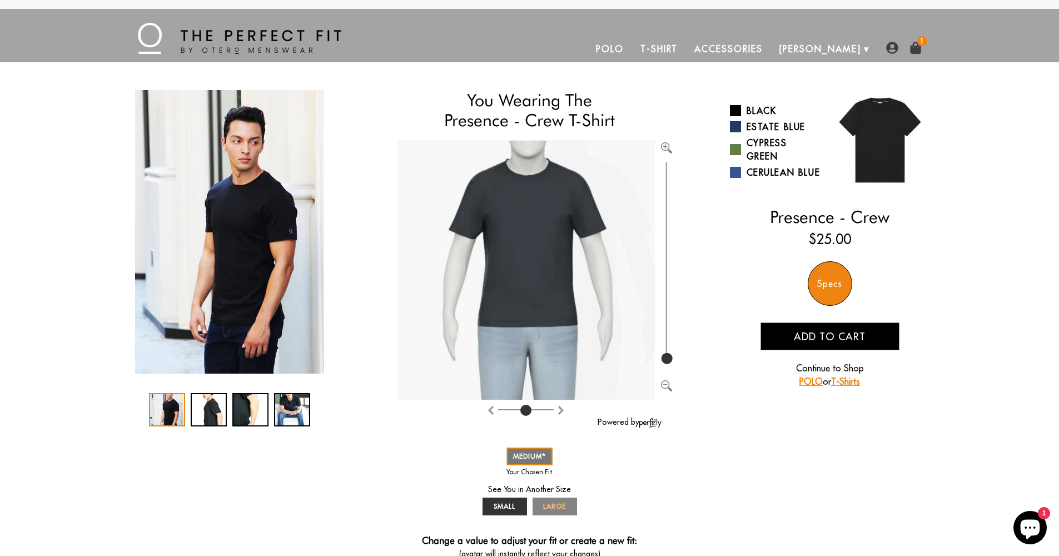
click at [546, 507] on span "LARGE" at bounding box center [554, 506] width 23 height 8
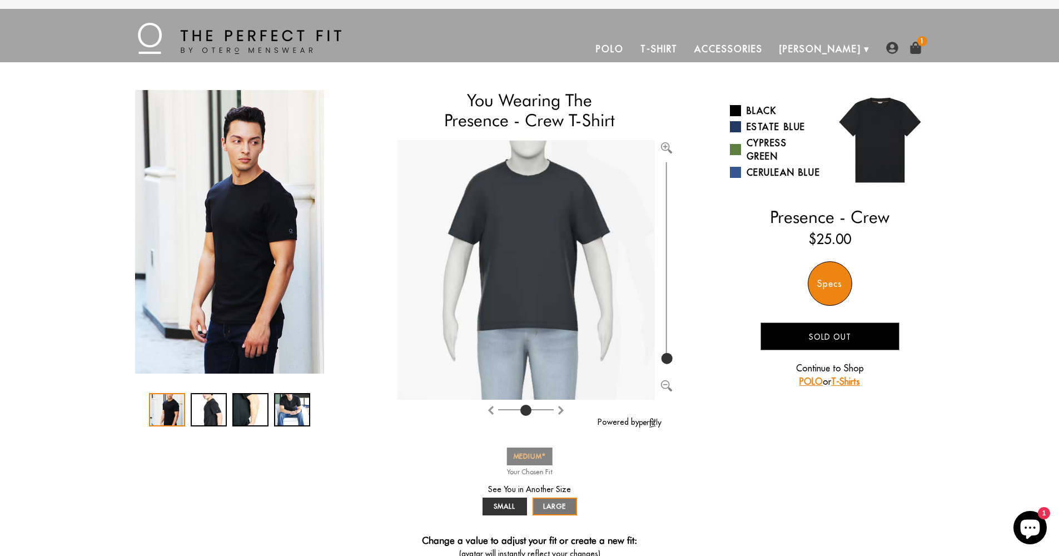
click at [528, 453] on span "MEDIUM" at bounding box center [529, 456] width 33 height 8
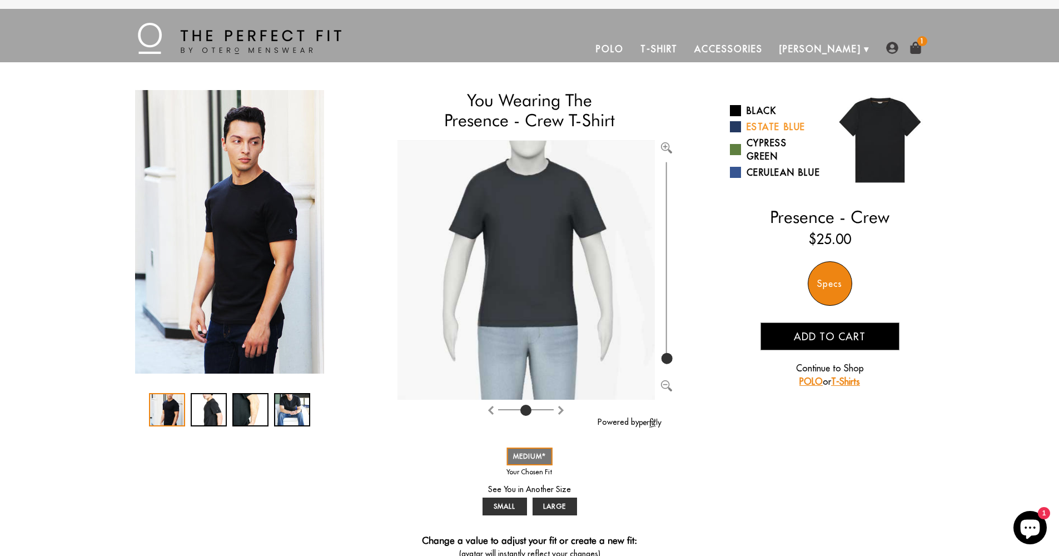
click at [737, 127] on span at bounding box center [735, 126] width 11 height 11
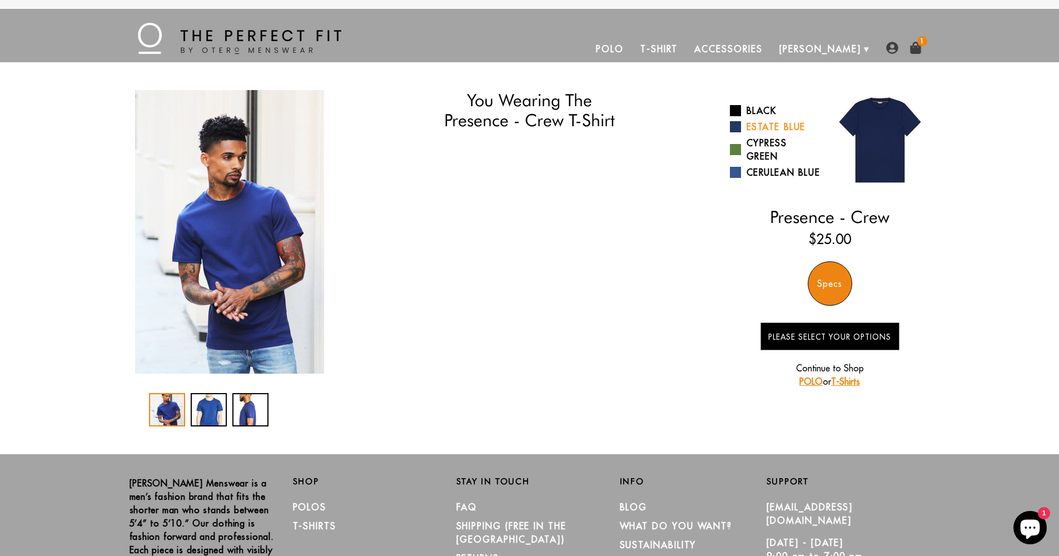
select select "triangle"
select select "M"
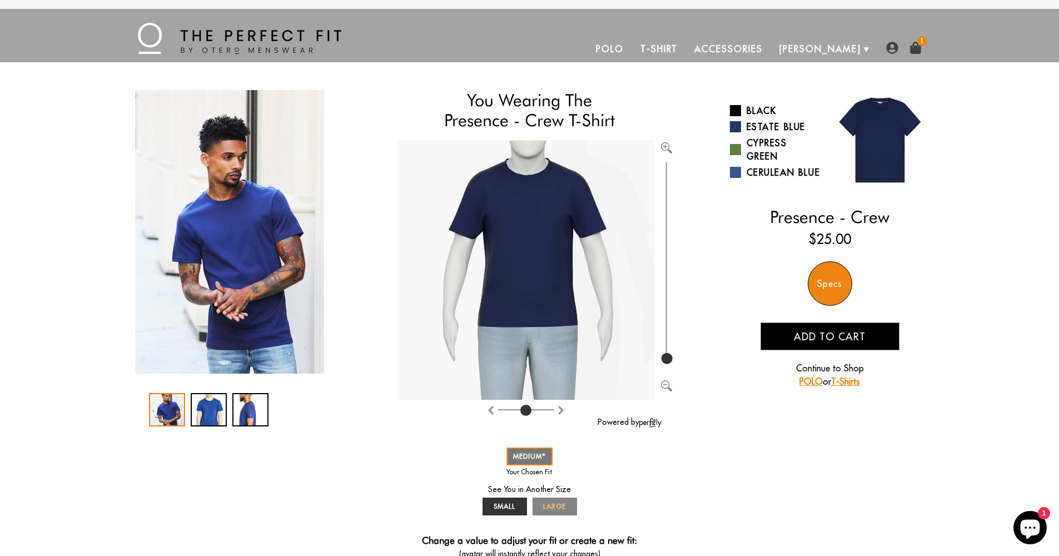
click at [552, 504] on span "LARGE" at bounding box center [554, 506] width 23 height 8
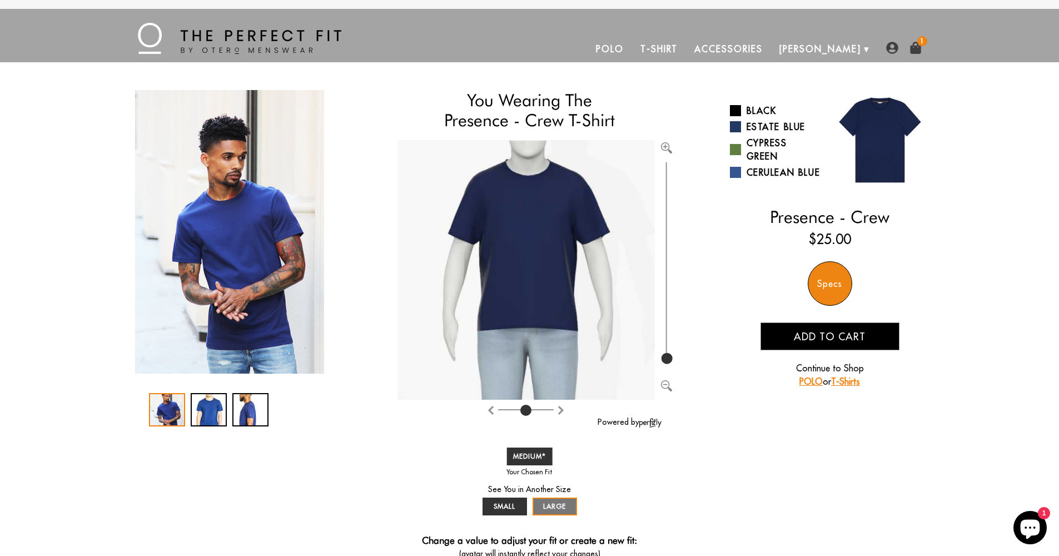
click at [686, 50] on link "T-Shirt" at bounding box center [659, 49] width 54 height 27
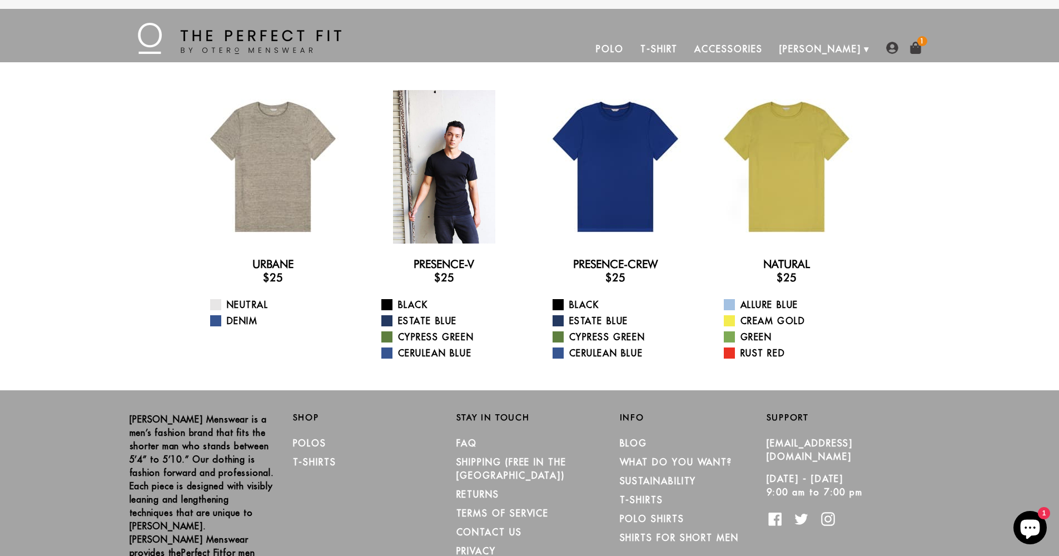
click at [442, 212] on div at bounding box center [444, 166] width 153 height 153
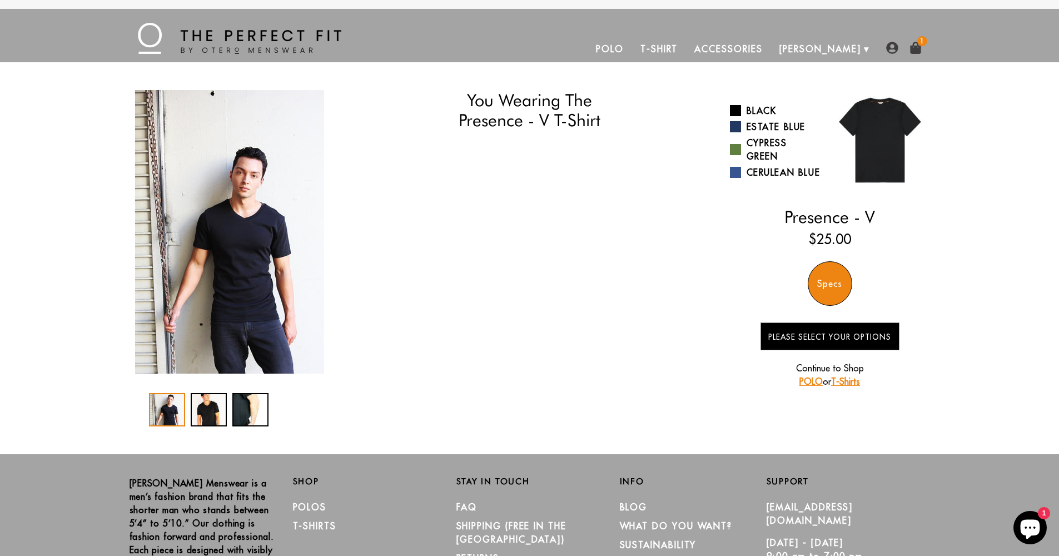
select select "triangle"
select select "M"
